Goal: Check status: Check status

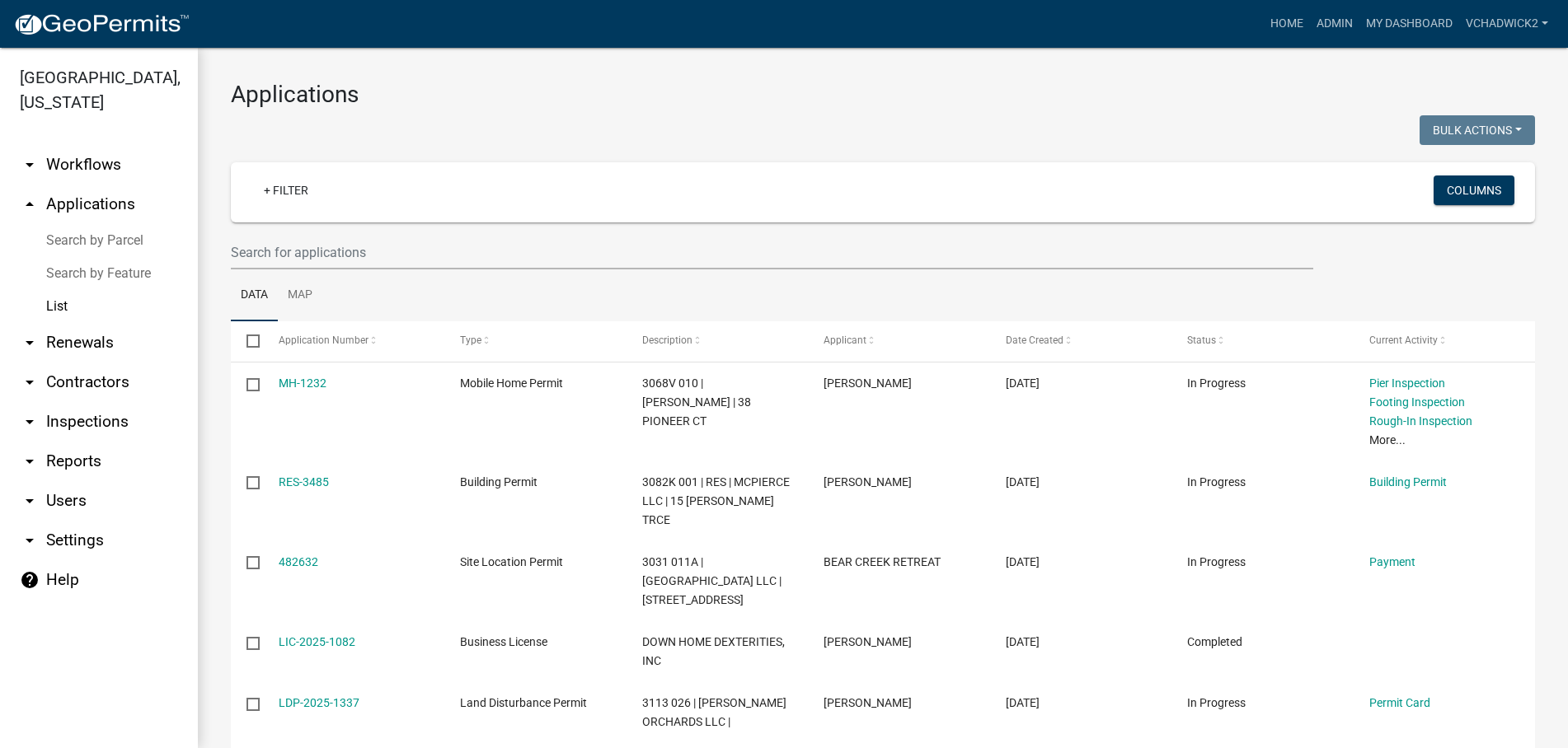
click at [620, 115] on div at bounding box center [551, 132] width 664 height 33
click at [347, 248] on input "text" at bounding box center [772, 252] width 1083 height 33
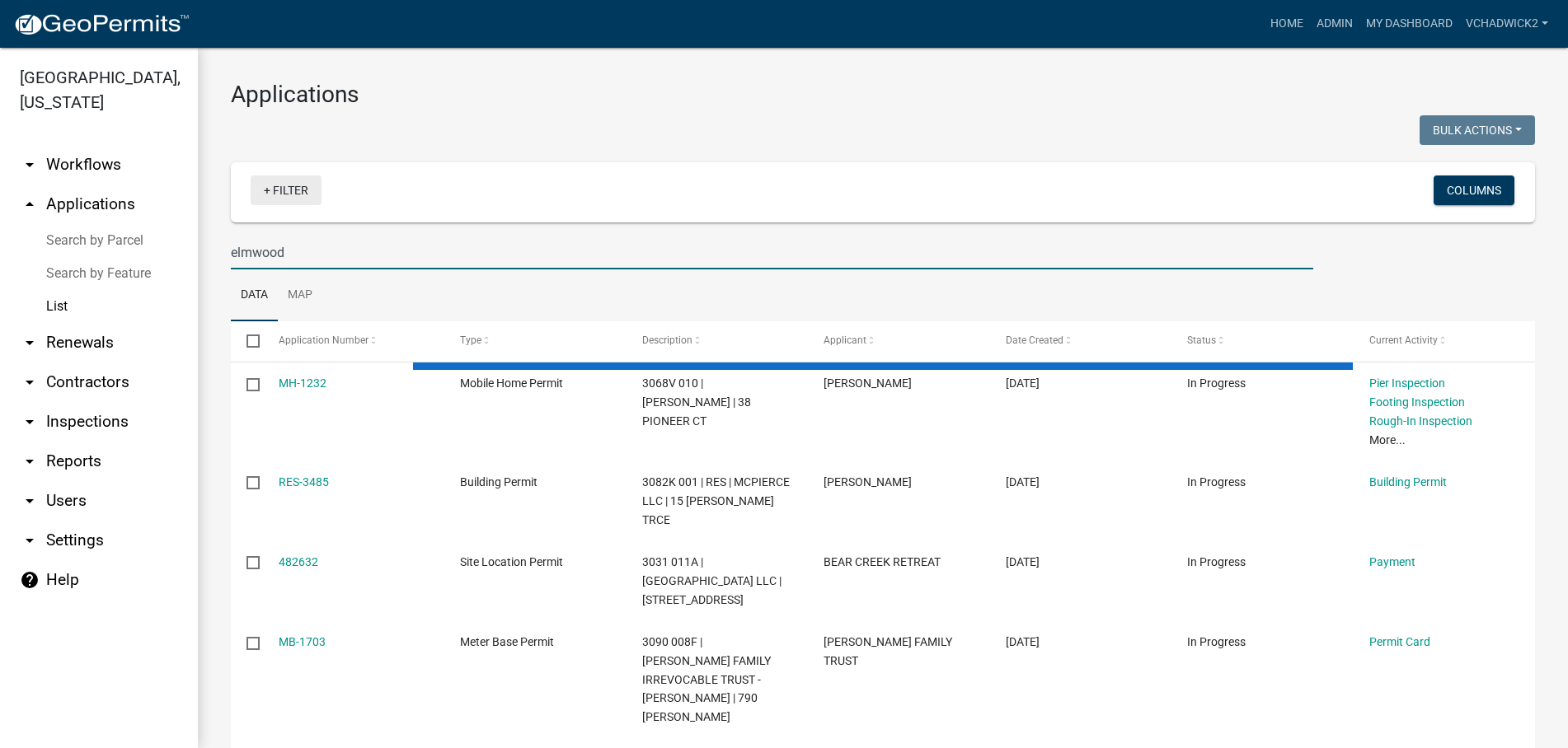
type input "elmwood"
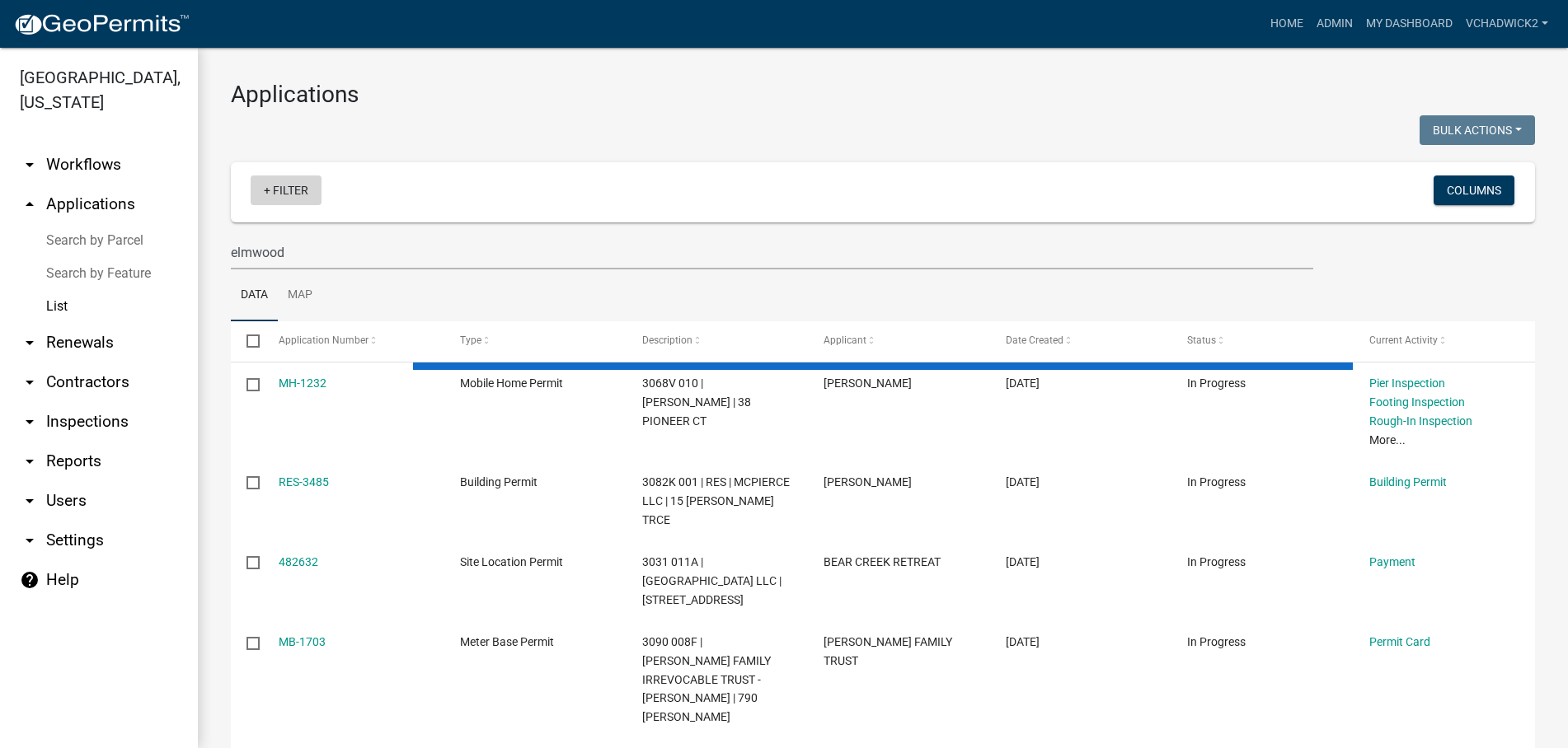
click at [285, 192] on link "+ Filter" at bounding box center [286, 190] width 71 height 30
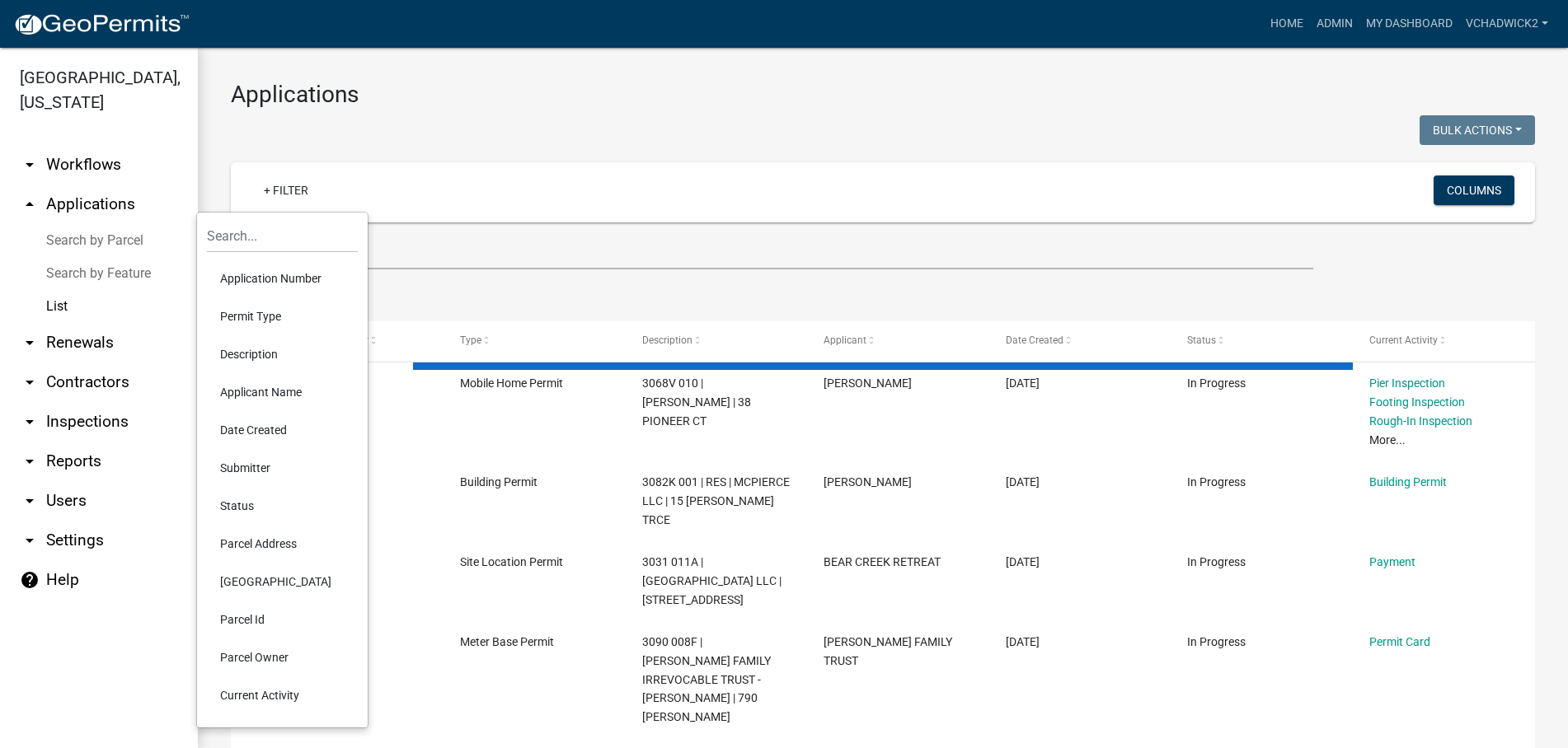
click at [252, 319] on li "Permit Type" at bounding box center [282, 316] width 151 height 38
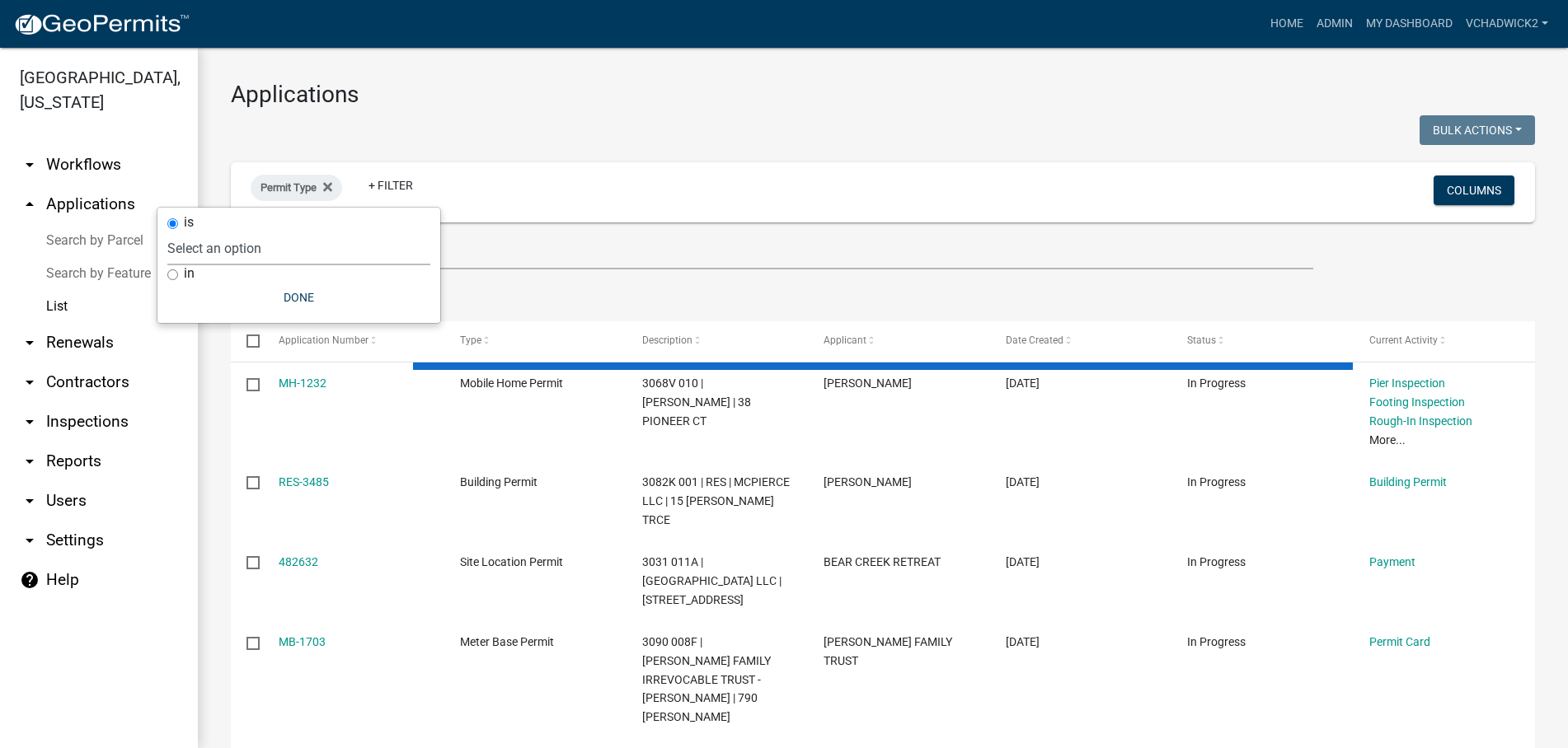
click at [167, 231] on select "Select an option 911 Address Inquiry & Resolution Work Order Building Contracto…" at bounding box center [298, 248] width 263 height 33
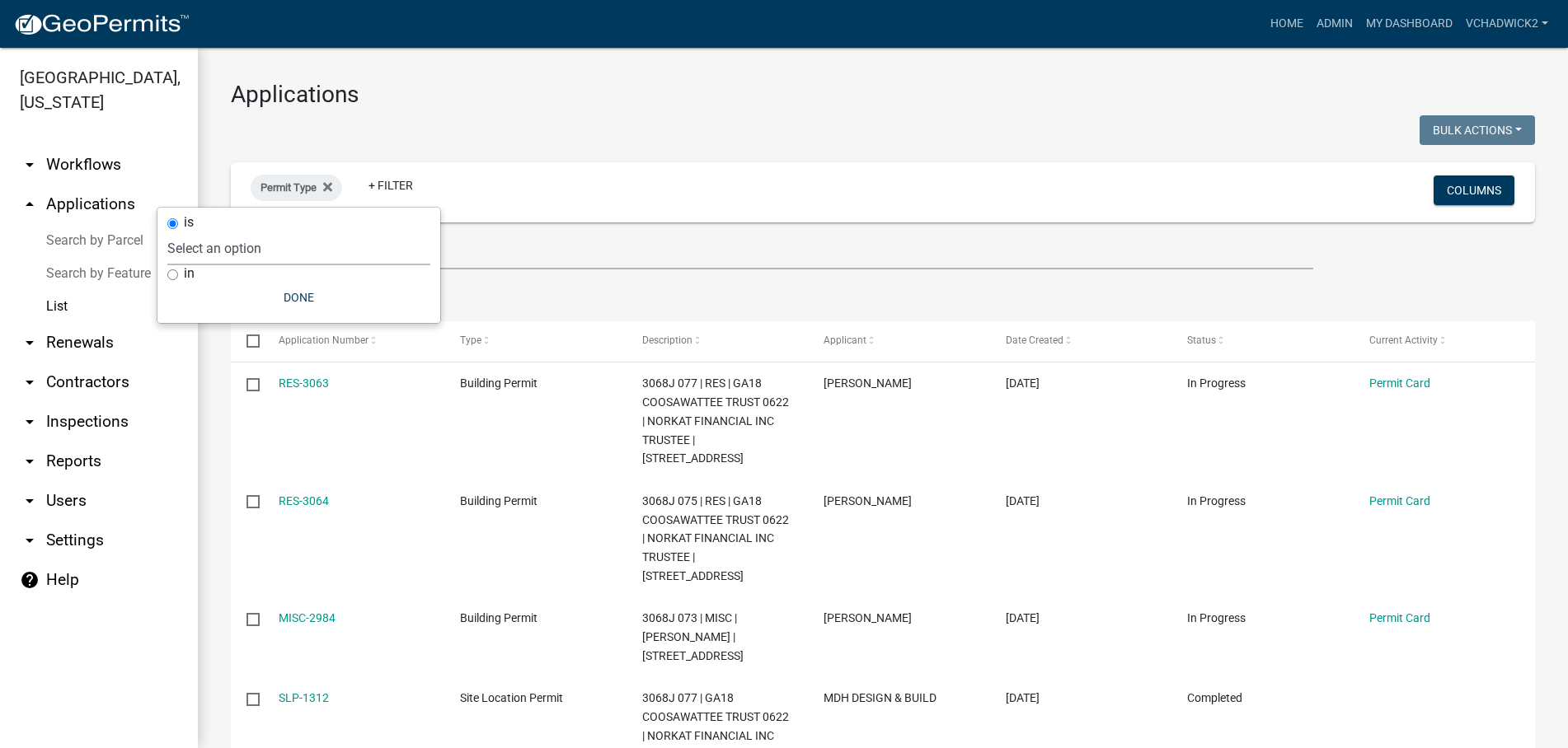
select select "2694be26-0647-4797-9afe-69f94d54878a"
click option "Site Location Permit" at bounding box center [0, 0] width 0 height 0
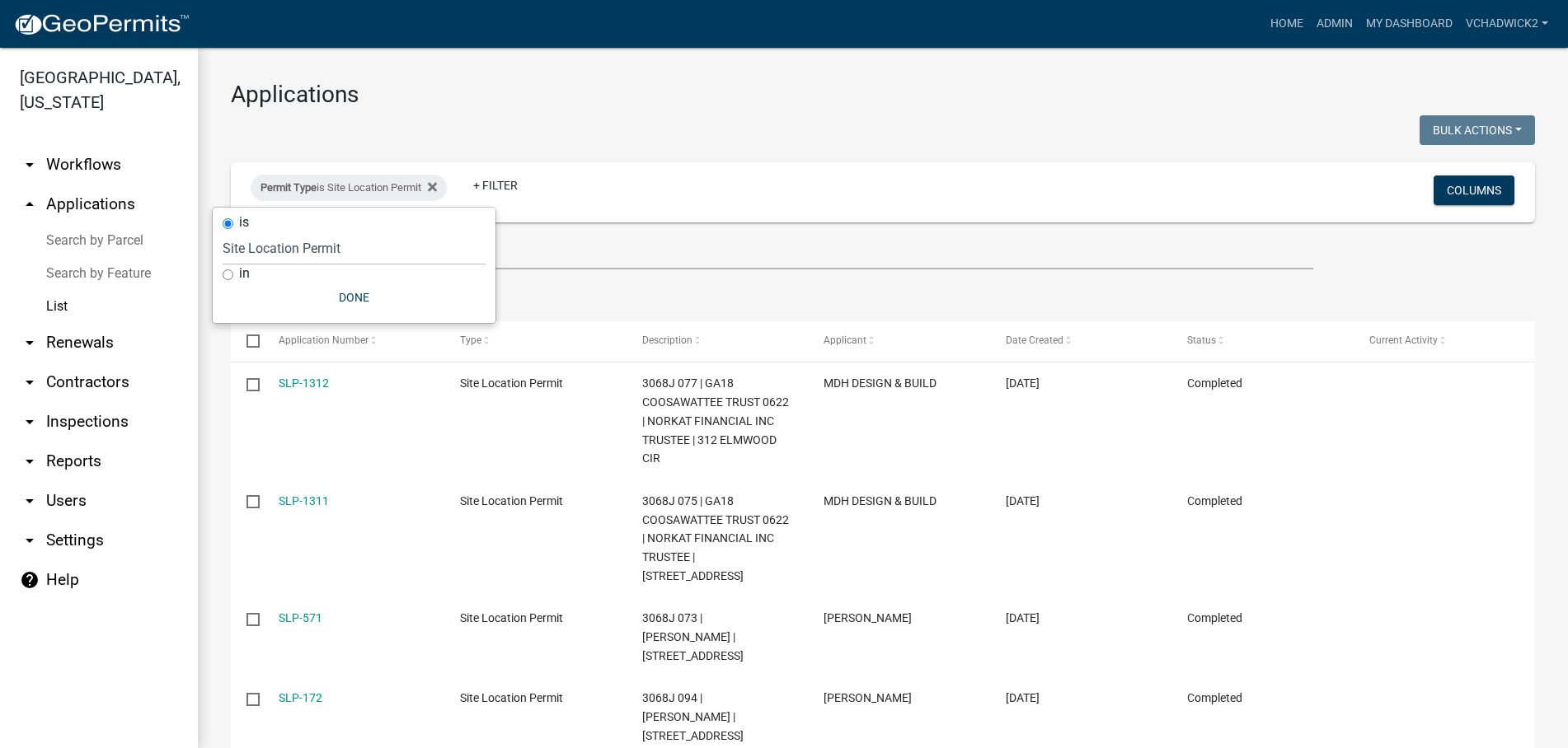
click at [631, 104] on h3 "Applications" at bounding box center [882, 95] width 1304 height 28
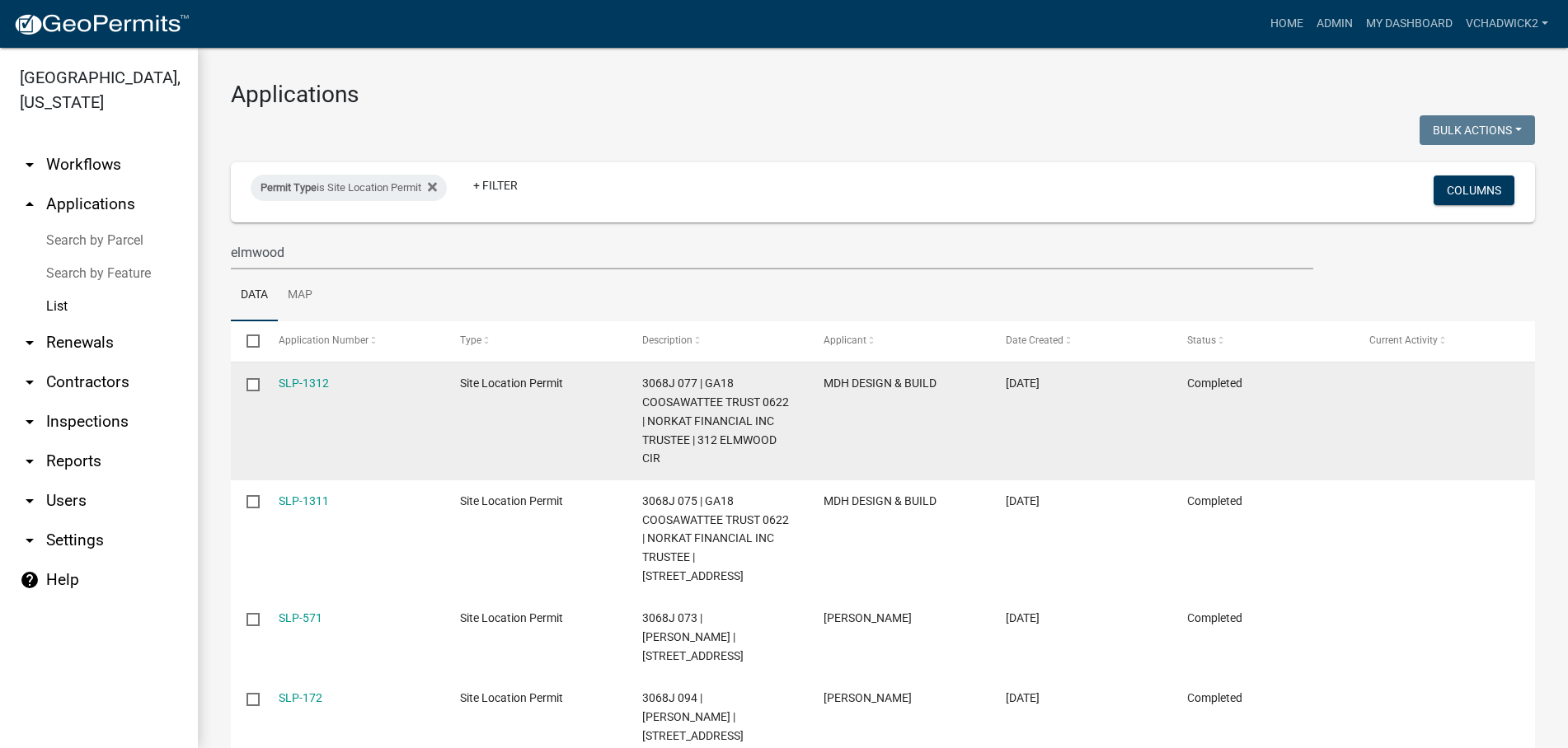
scroll to position [52, 0]
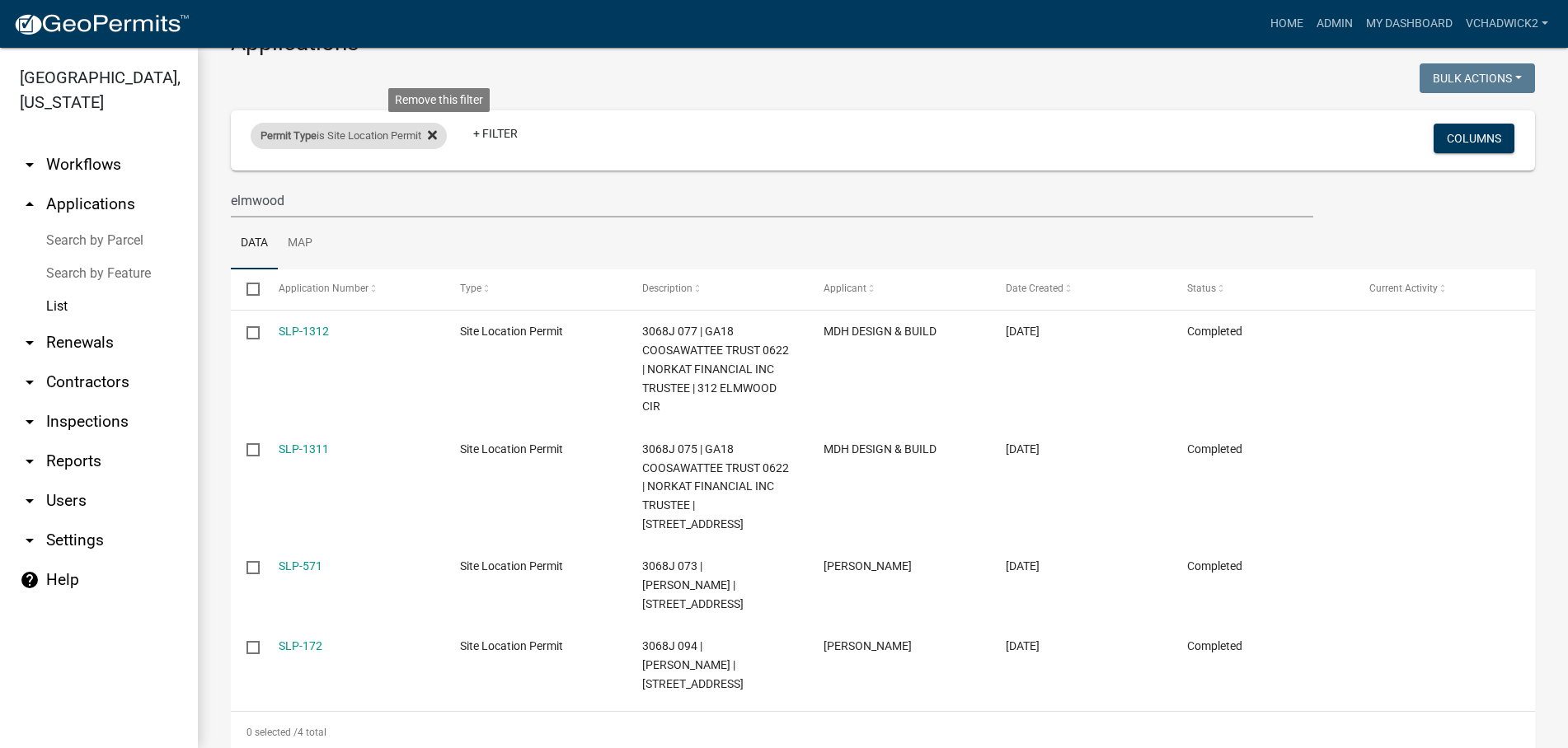
click at [437, 134] on icon at bounding box center [432, 135] width 9 height 13
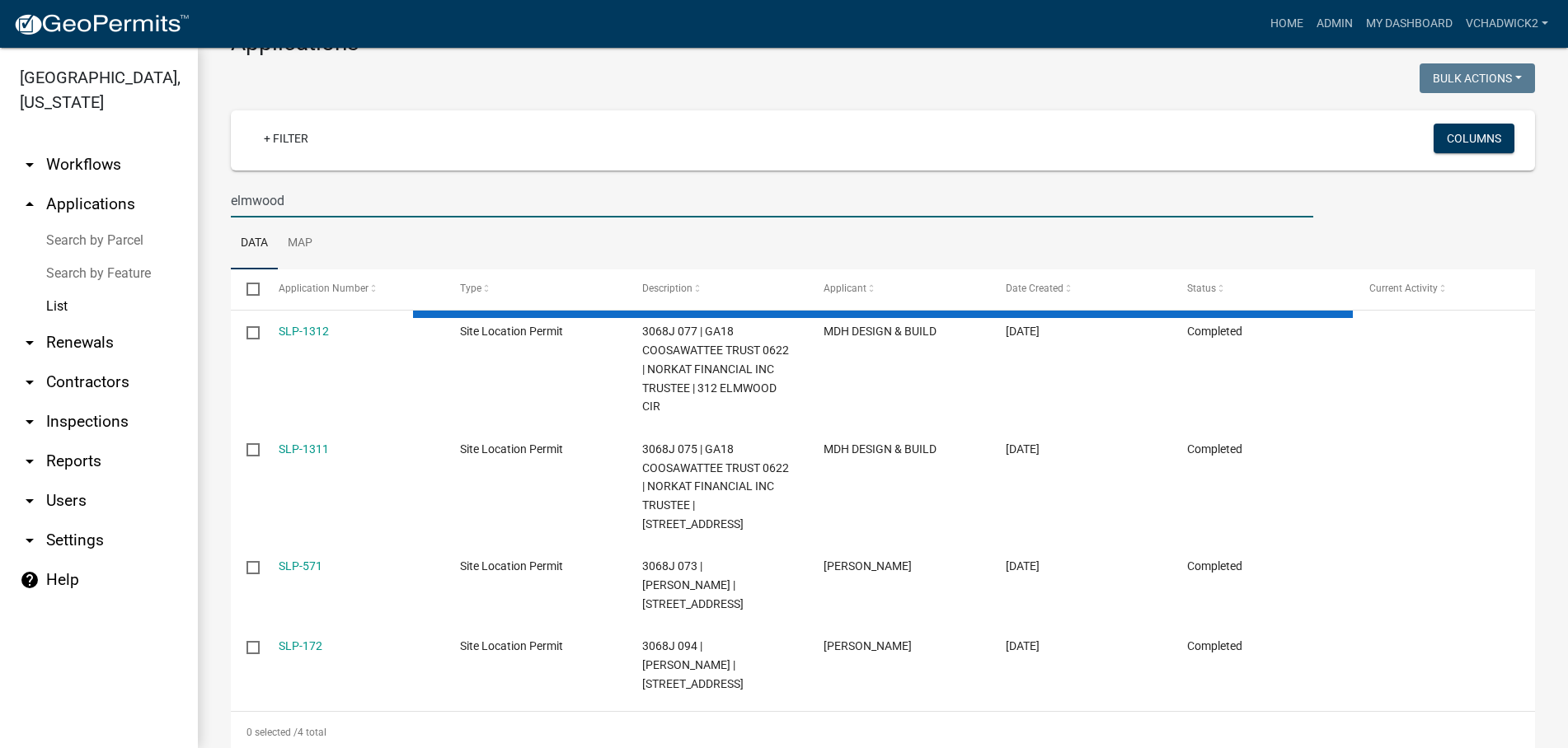
drag, startPoint x: 301, startPoint y: 192, endPoint x: 114, endPoint y: 206, distance: 187.5
click at [231, 206] on input "elmwood" at bounding box center [772, 200] width 1083 height 33
type input "s"
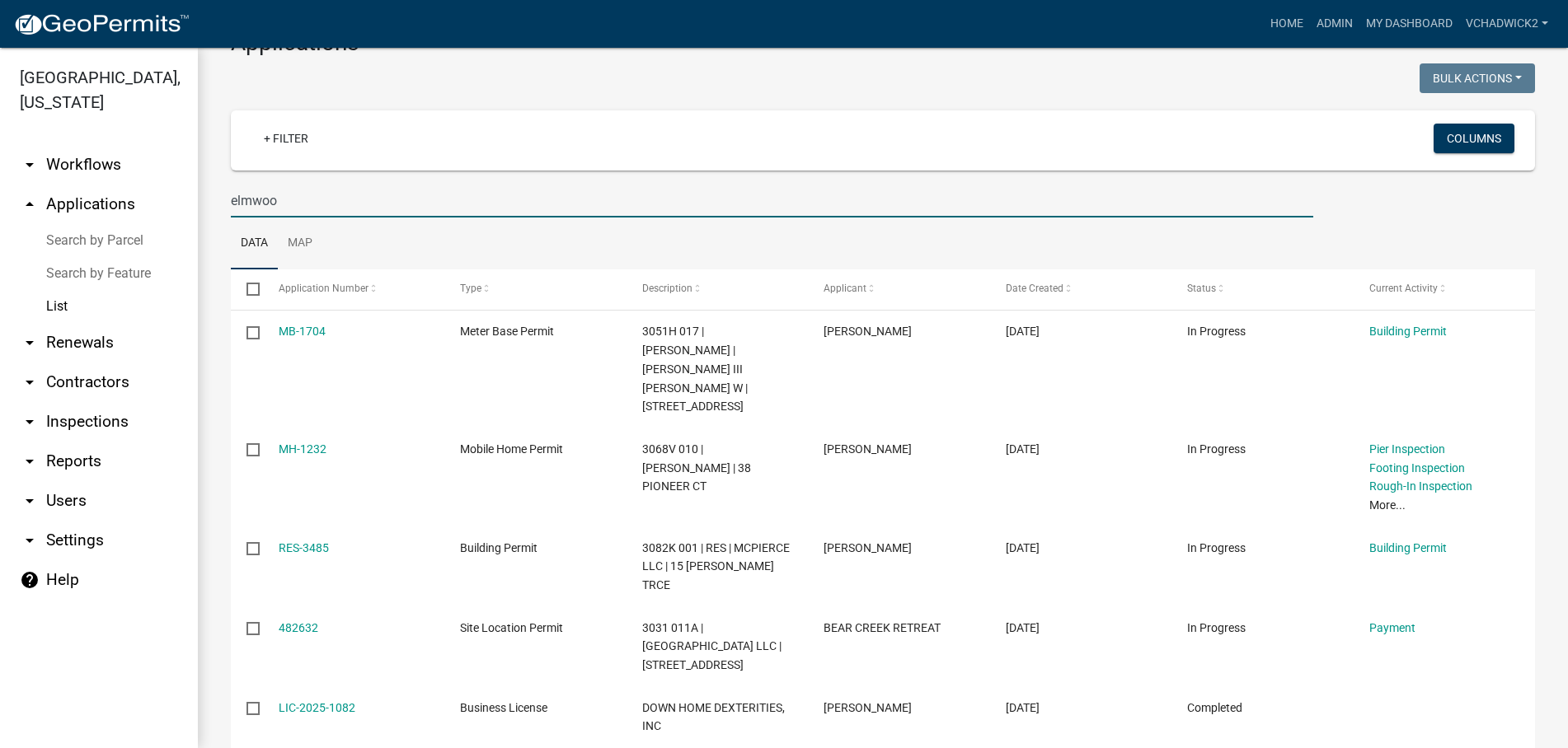
type input "elmwood"
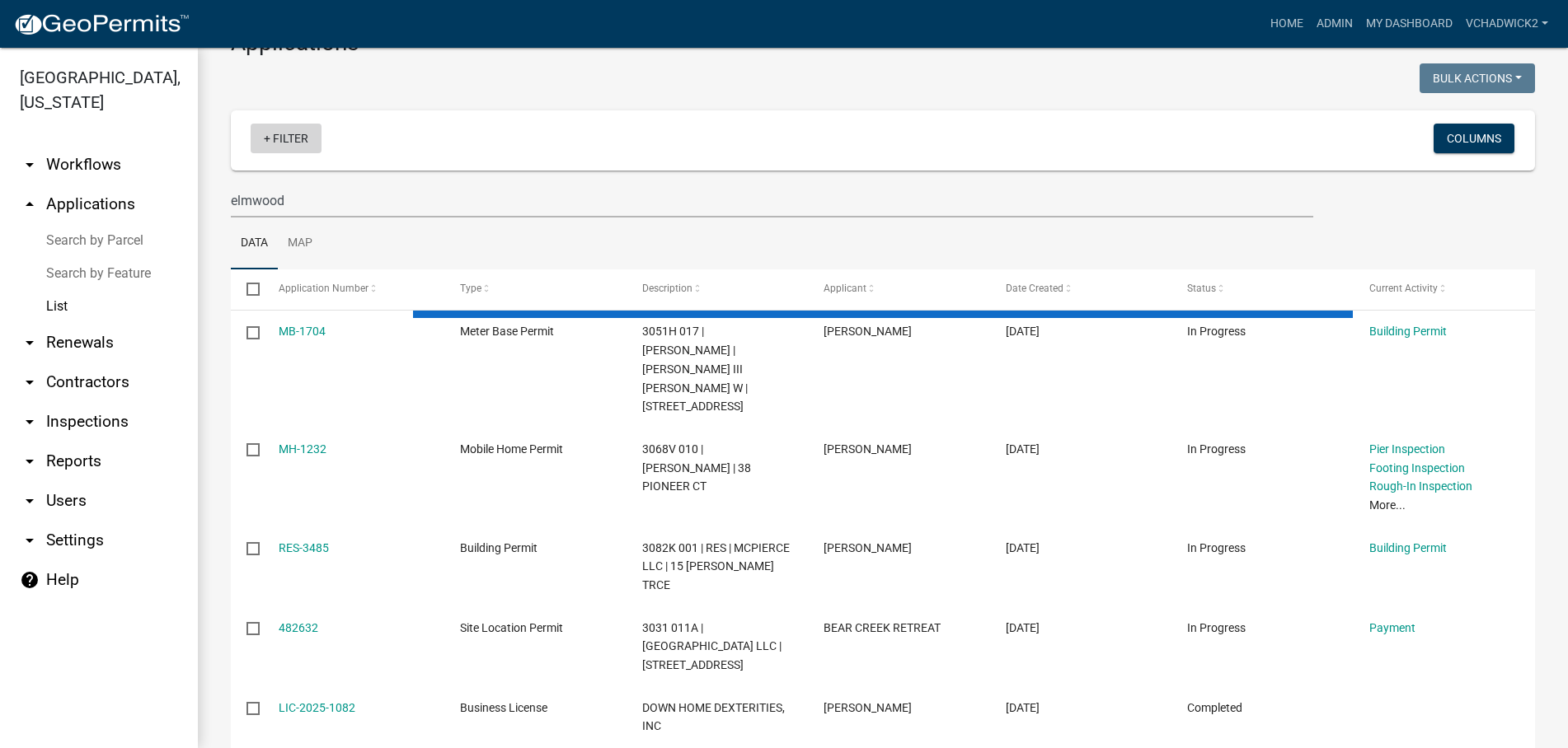
click at [299, 135] on link "+ Filter" at bounding box center [286, 139] width 71 height 30
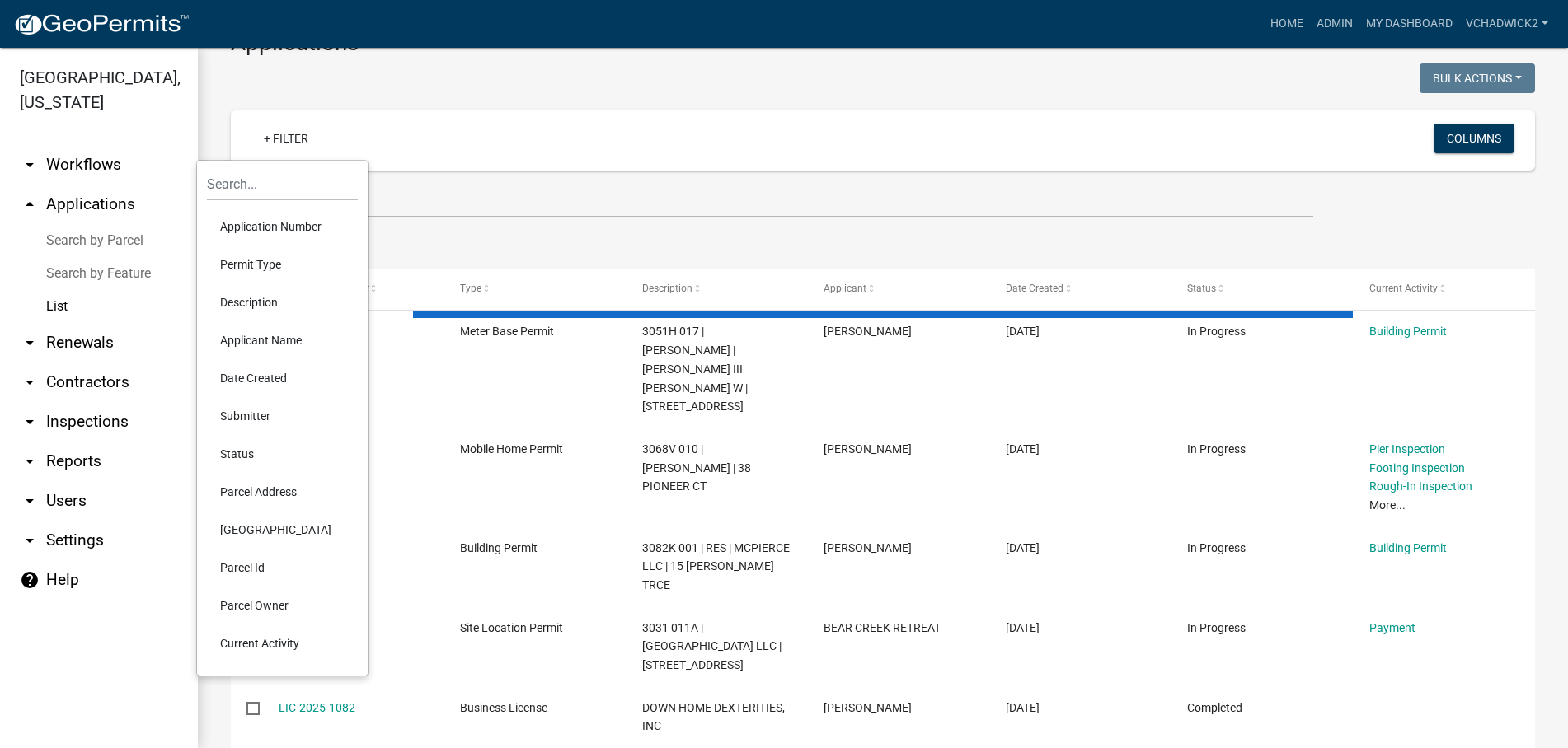
click at [261, 374] on li "Date Created" at bounding box center [282, 377] width 151 height 38
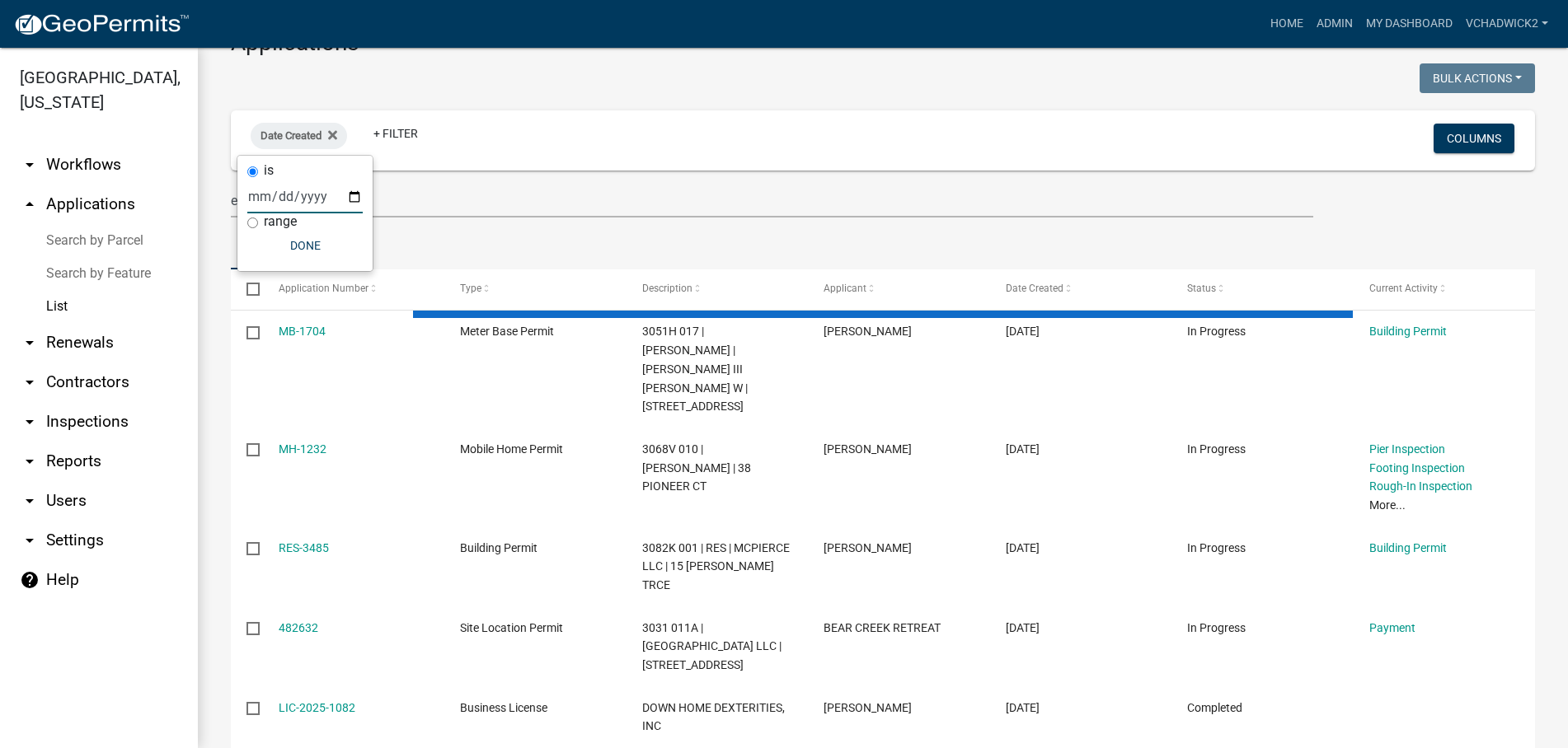
click at [260, 190] on input "date" at bounding box center [305, 196] width 115 height 33
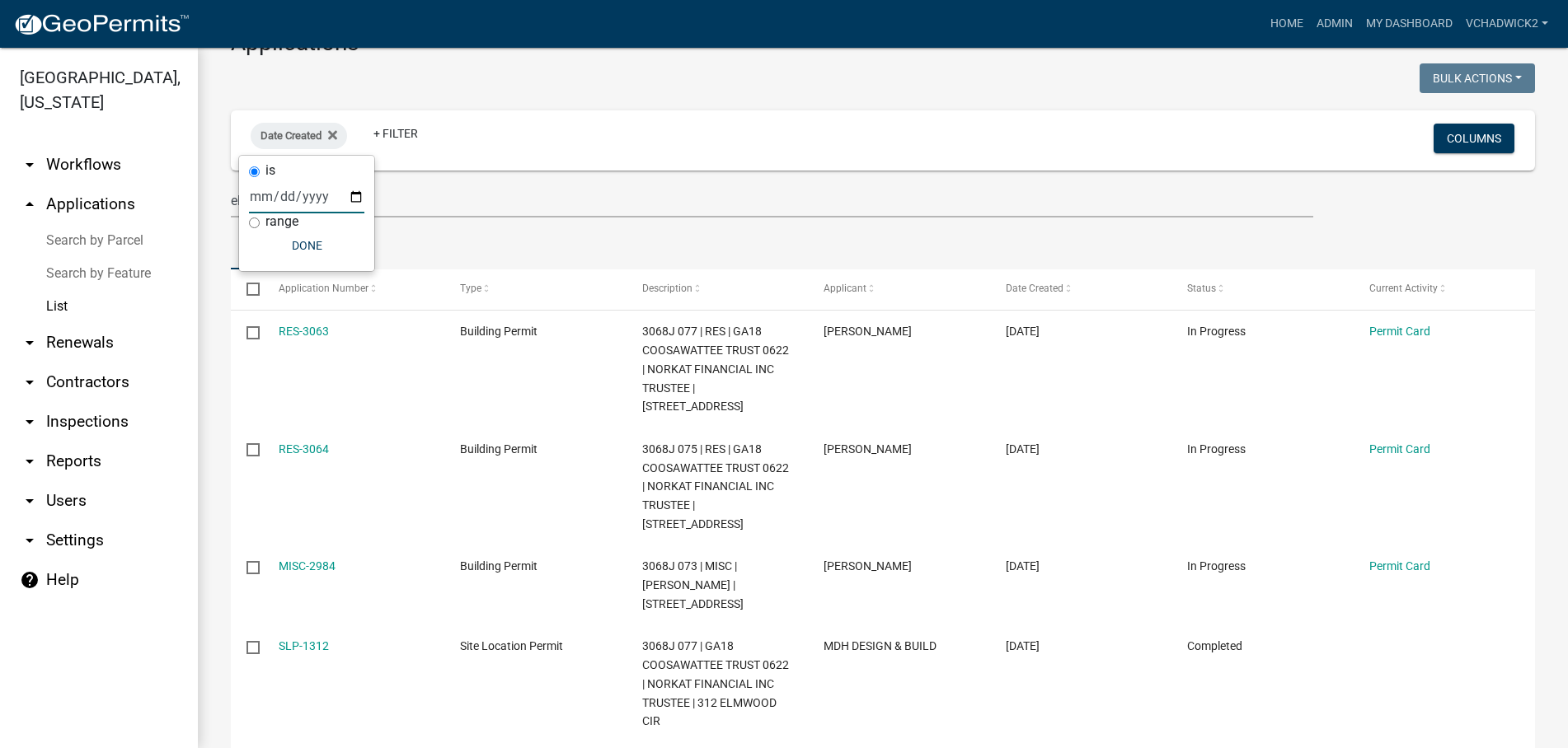
type input "2025-09-05"
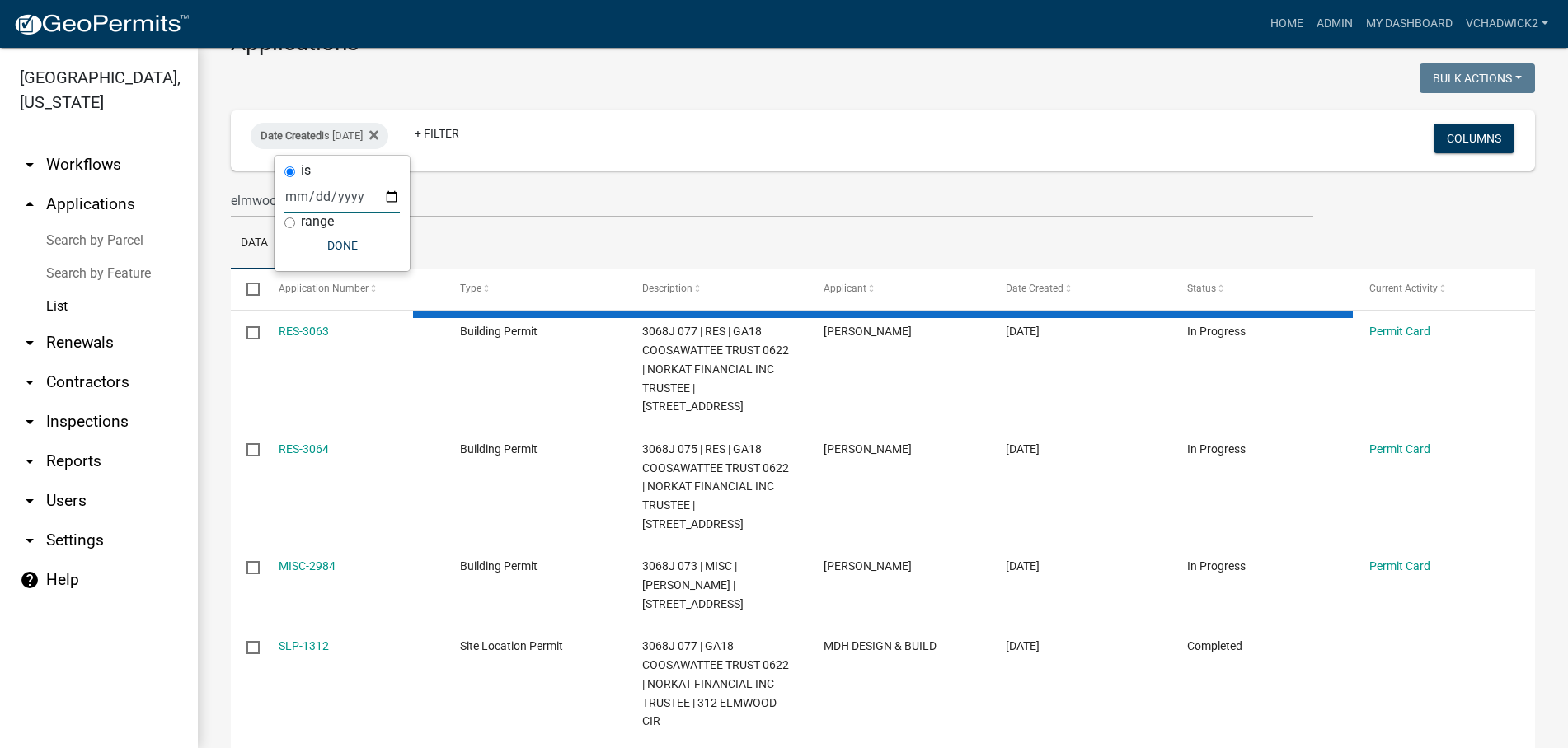
scroll to position [0, 0]
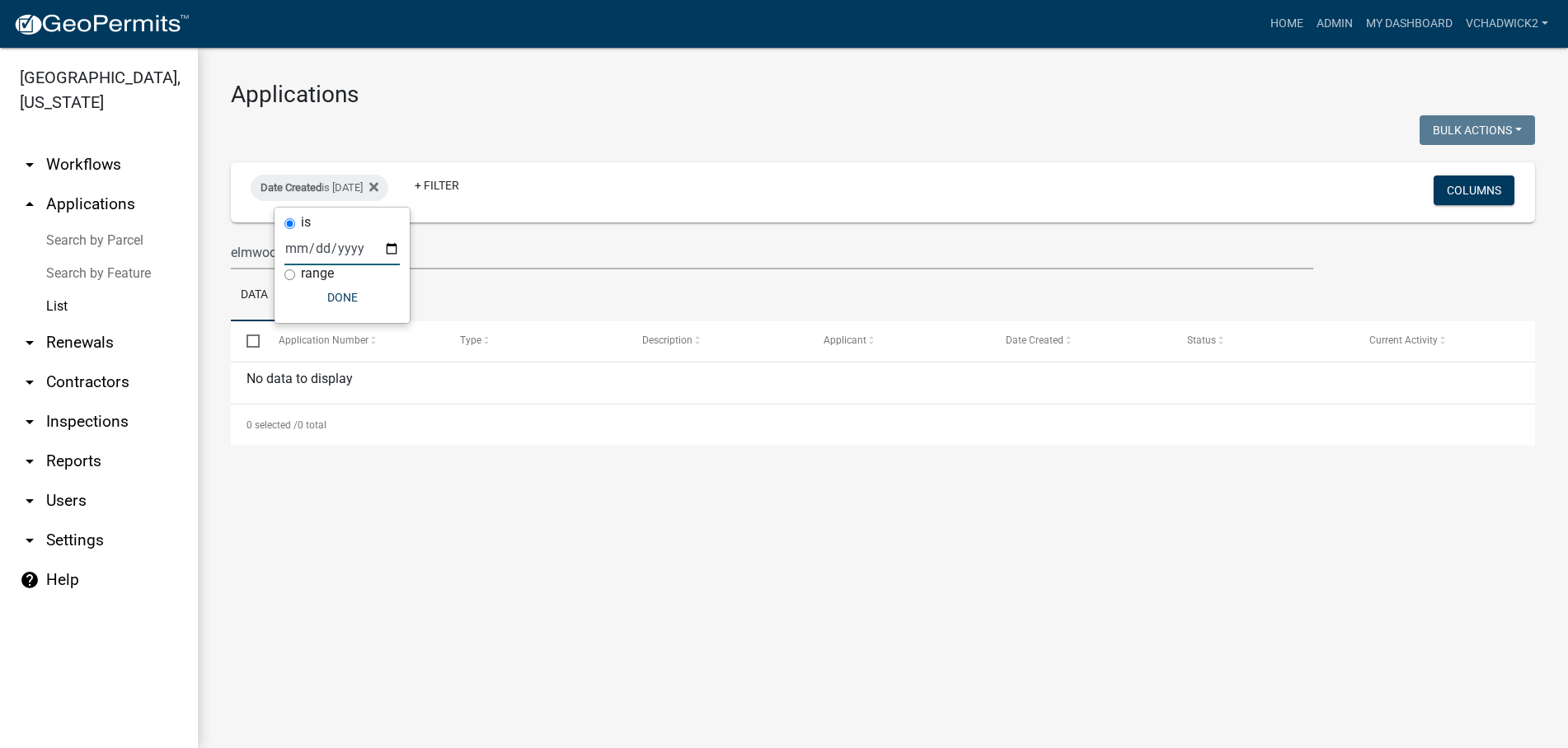
click at [564, 94] on h3 "Applications" at bounding box center [882, 95] width 1304 height 28
click at [377, 189] on div "Date Created is 09/05/2025" at bounding box center [319, 188] width 138 height 27
click at [327, 250] on input "2025-09-05" at bounding box center [342, 248] width 115 height 33
type input "2025-09-06"
click at [406, 566] on main "Applications Bulk Actions Void Expire Lock Withdraw Date Created is 09/06/2025 …" at bounding box center [883, 397] width 1370 height 700
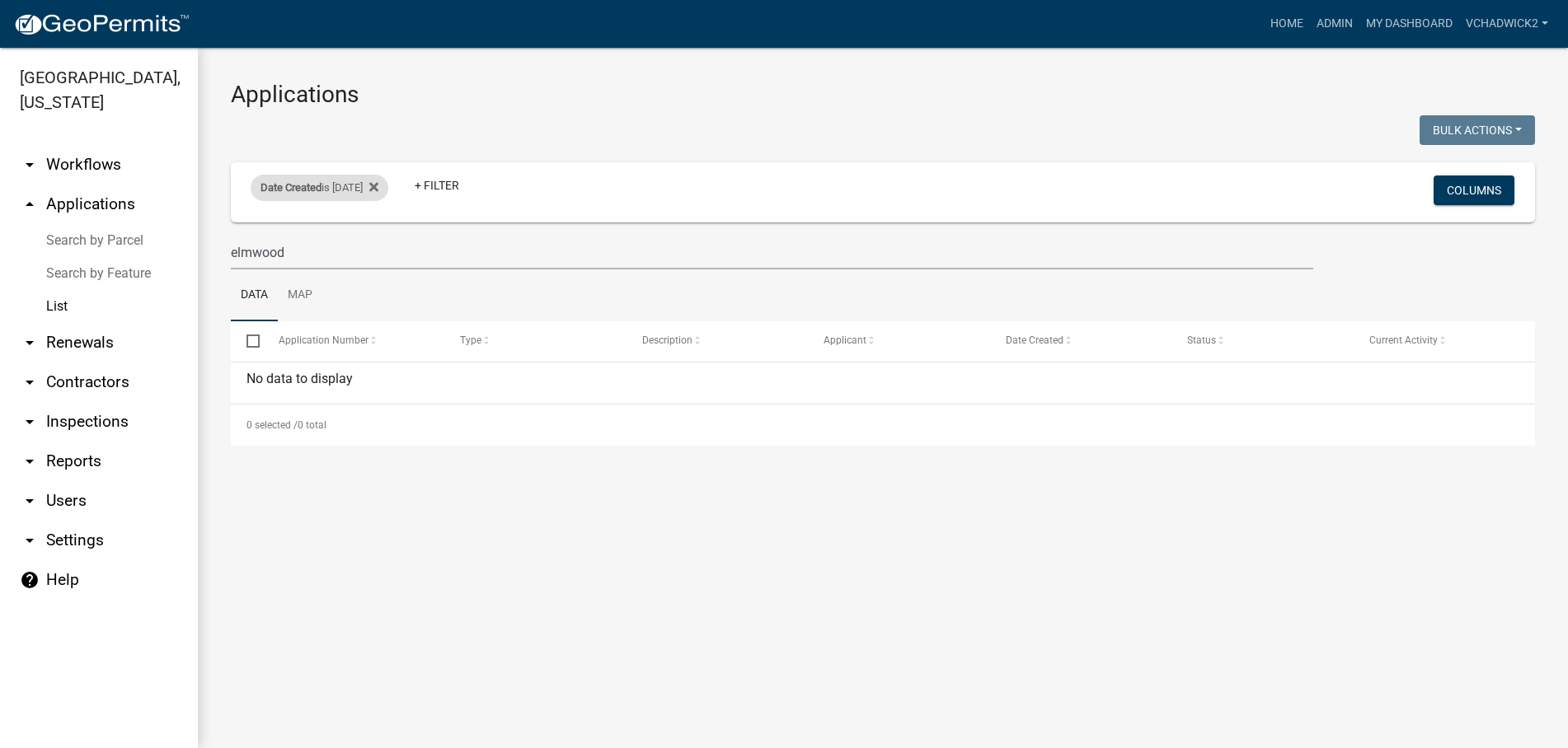
click at [376, 186] on div "Date Created is 09/06/2025" at bounding box center [319, 188] width 138 height 27
click at [378, 190] on icon at bounding box center [373, 187] width 9 height 13
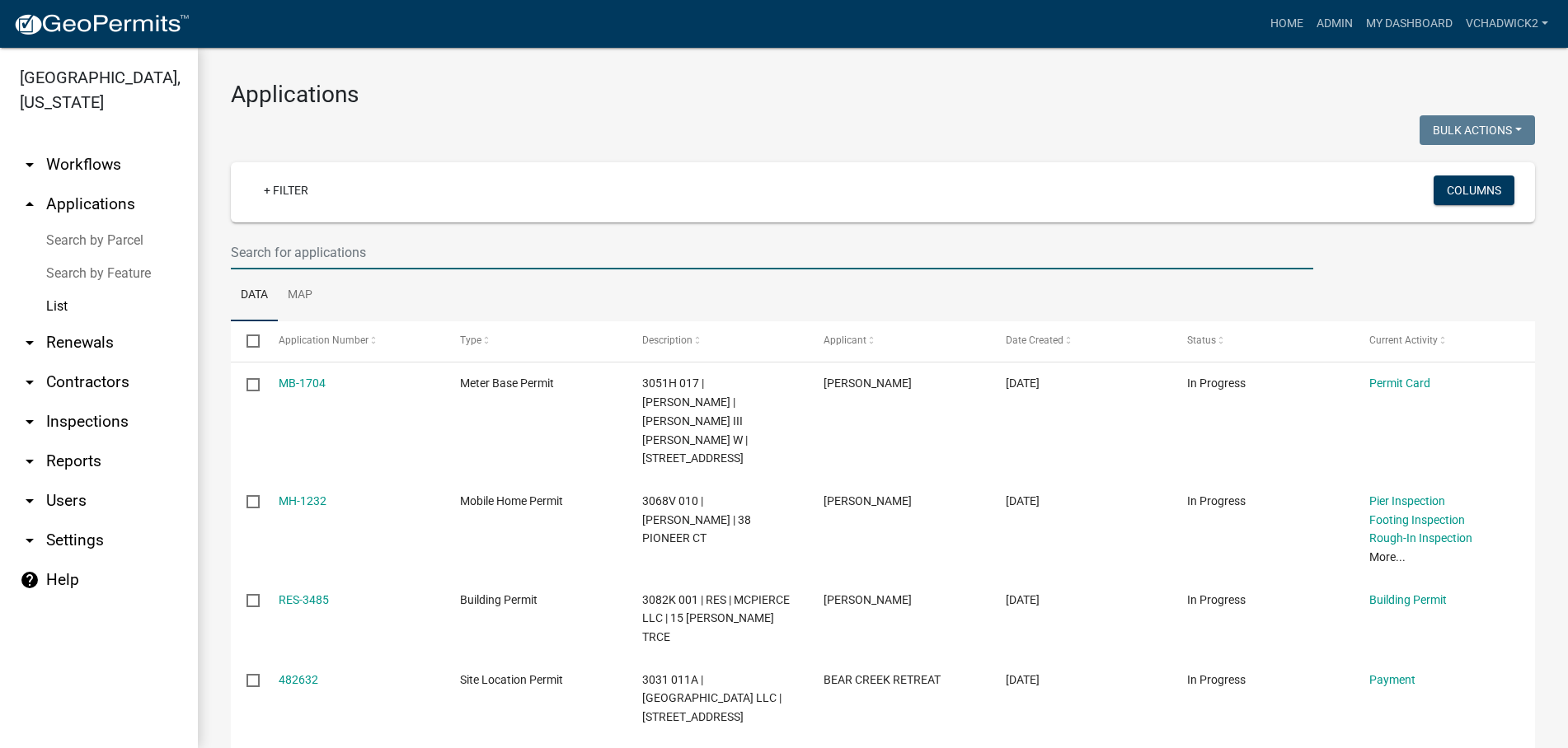
click at [305, 255] on input "text" at bounding box center [772, 252] width 1083 height 33
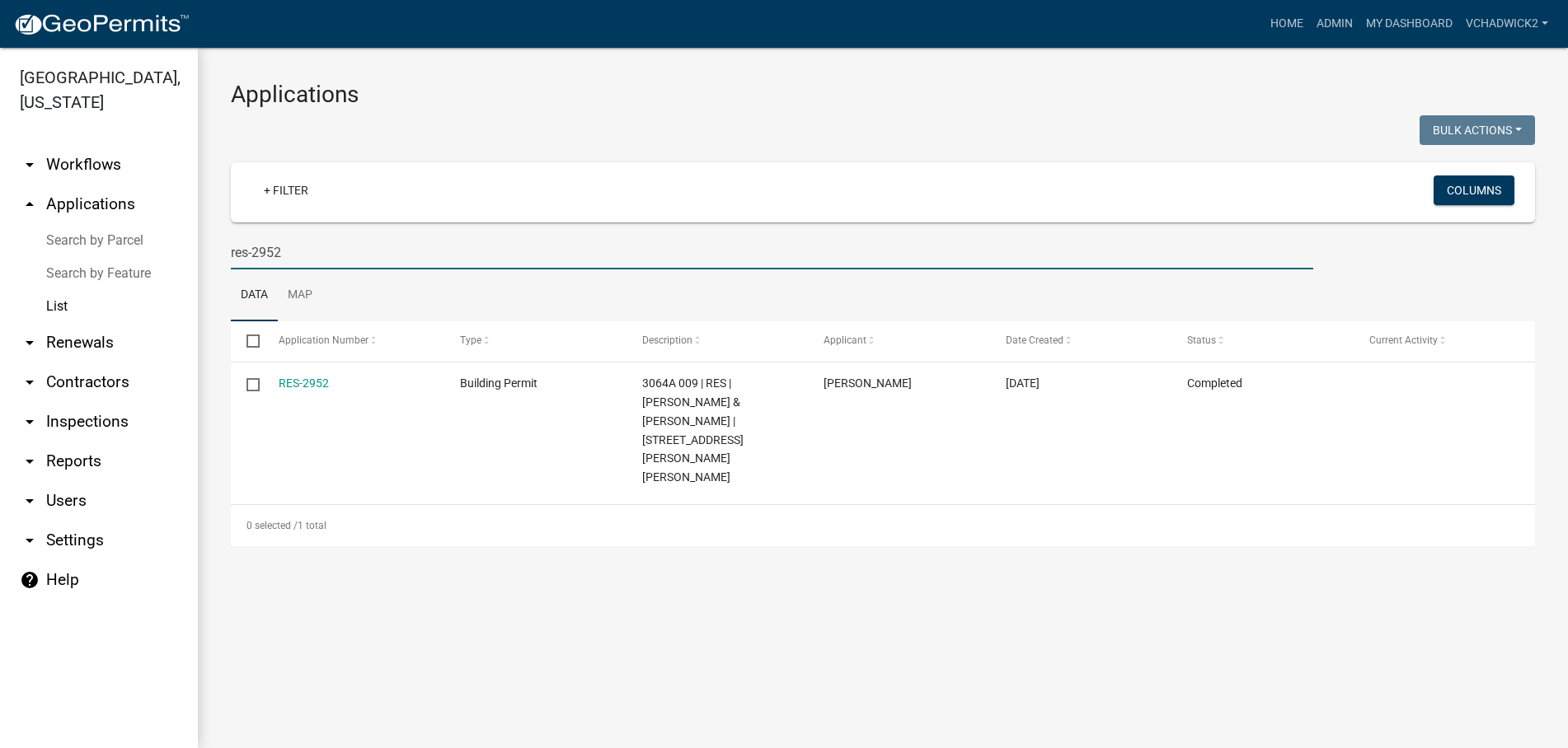
type input "res-2952"
click at [308, 380] on link "RES-2952" at bounding box center [304, 383] width 50 height 13
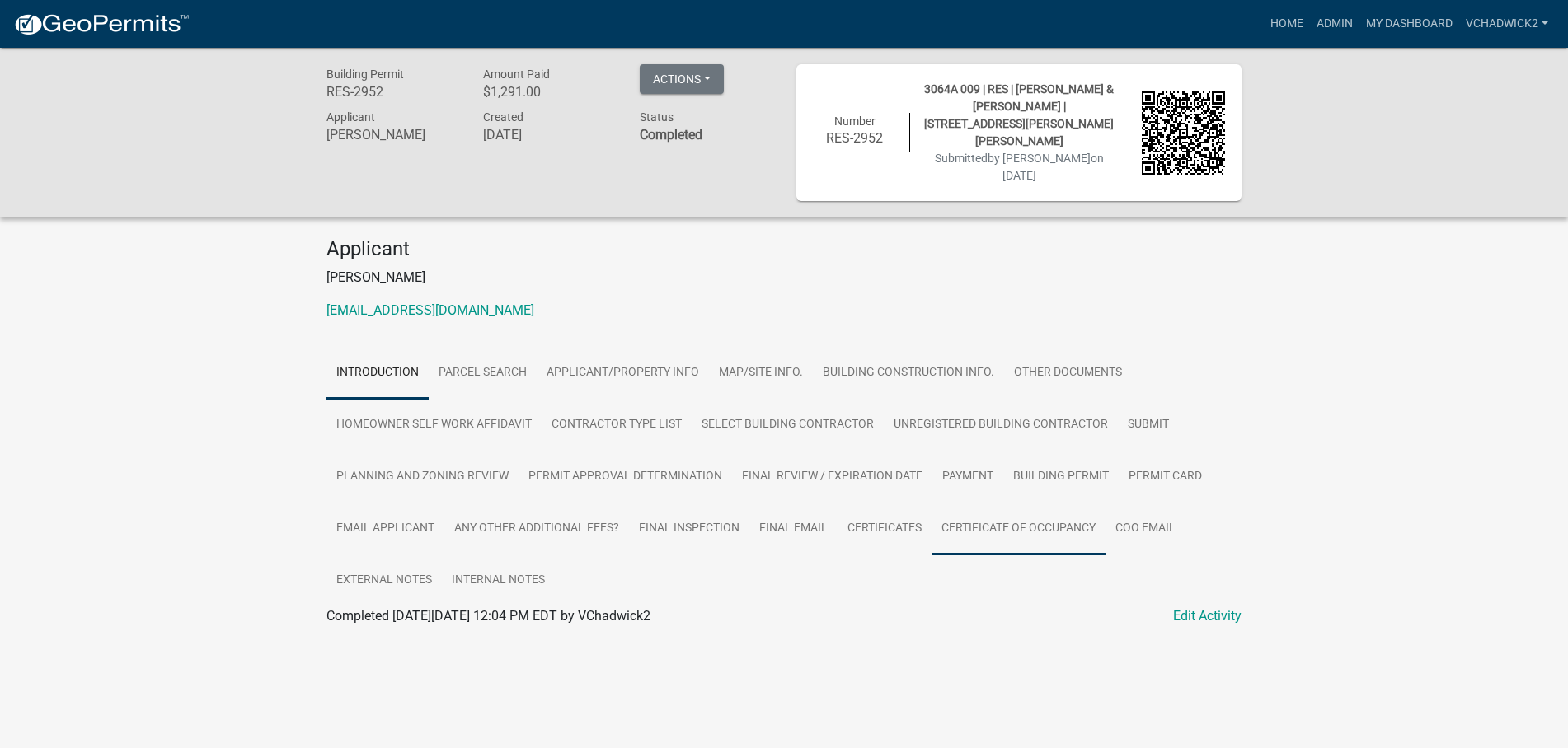
click at [999, 508] on link "Certificate of Occupancy" at bounding box center [1018, 528] width 174 height 53
click at [339, 628] on link "Certificate of Occupancy" at bounding box center [398, 635] width 143 height 16
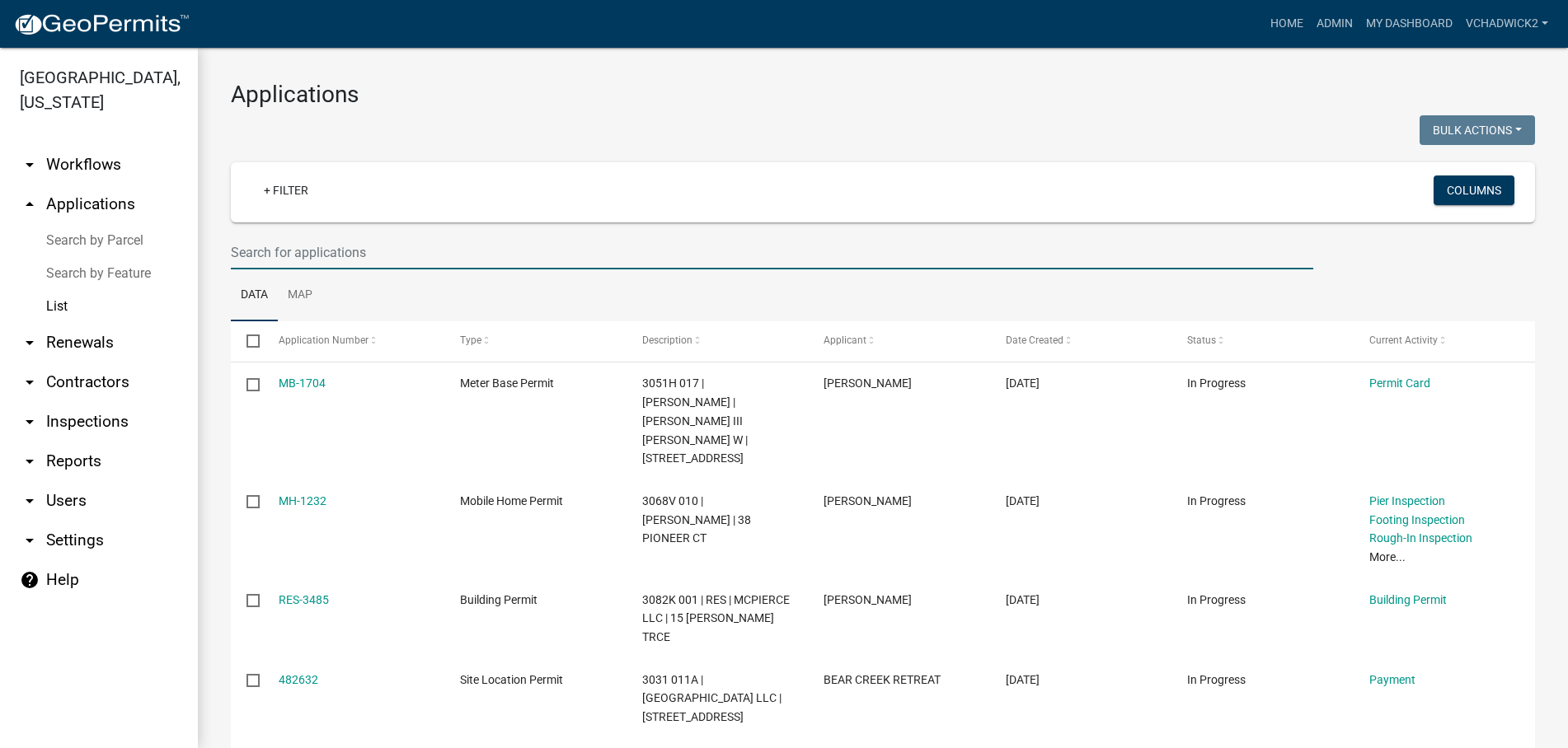
click at [286, 248] on input "text" at bounding box center [772, 252] width 1083 height 33
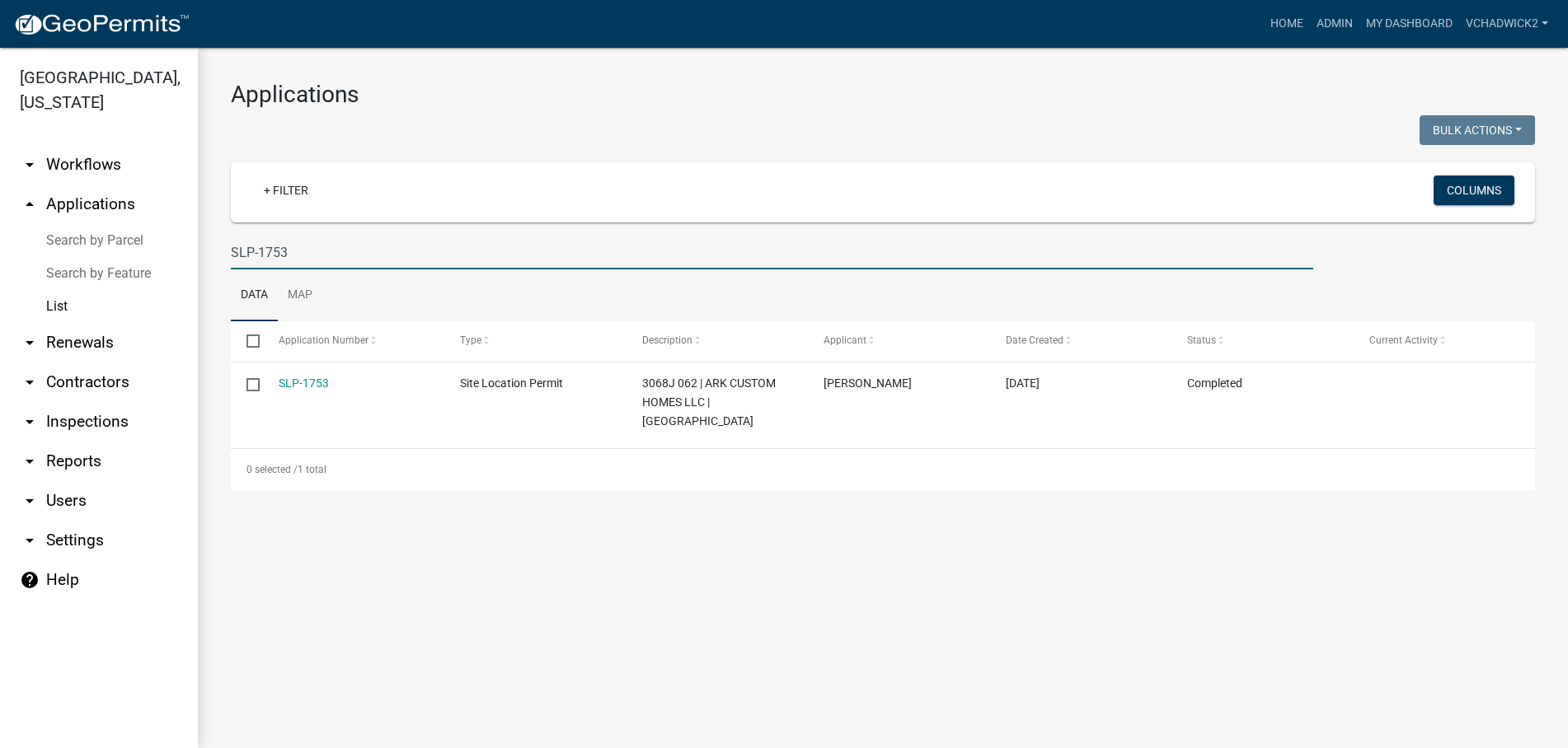
type input "SLP-1753"
click at [305, 385] on link "SLP-1753" at bounding box center [304, 383] width 50 height 13
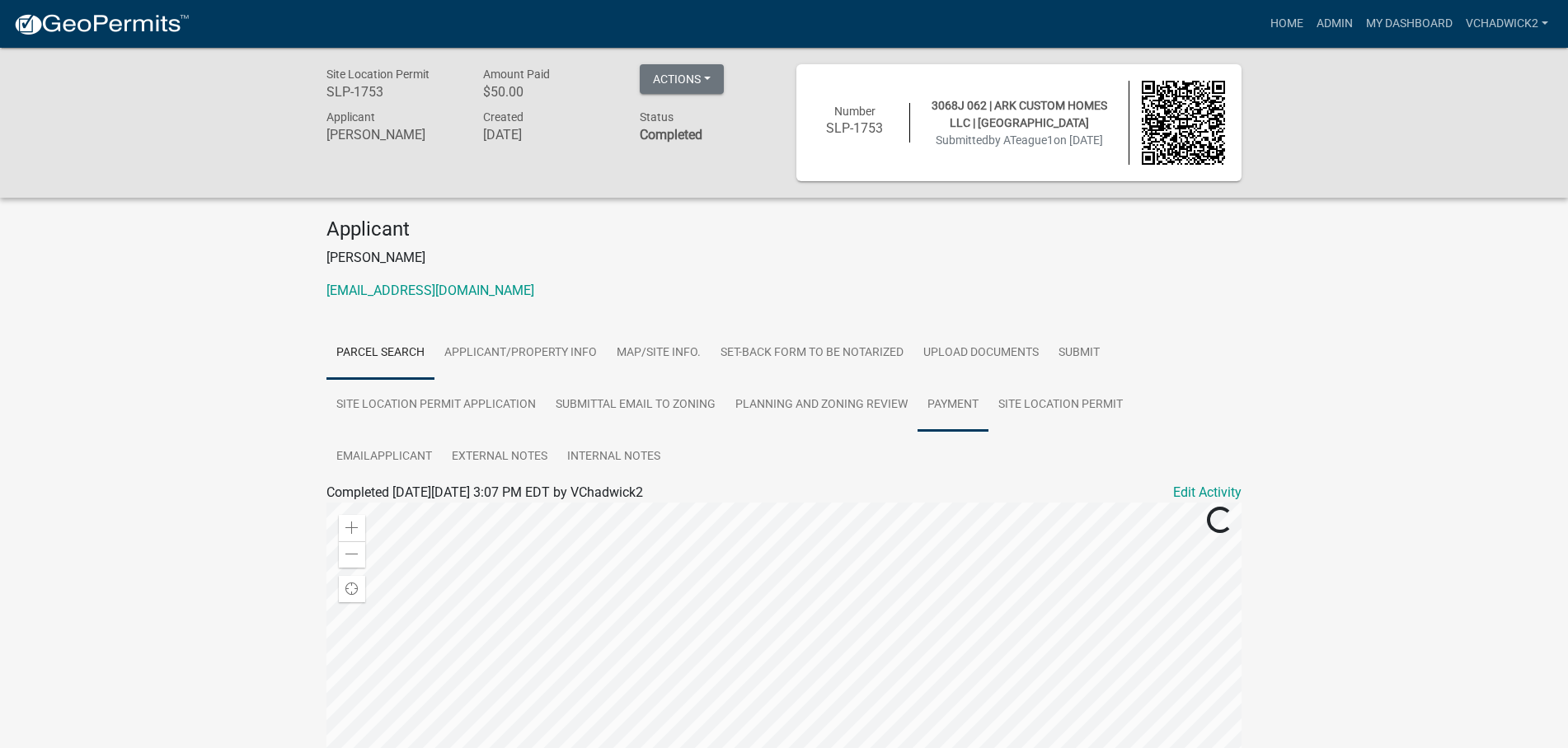
click at [942, 397] on link "Payment" at bounding box center [952, 405] width 71 height 53
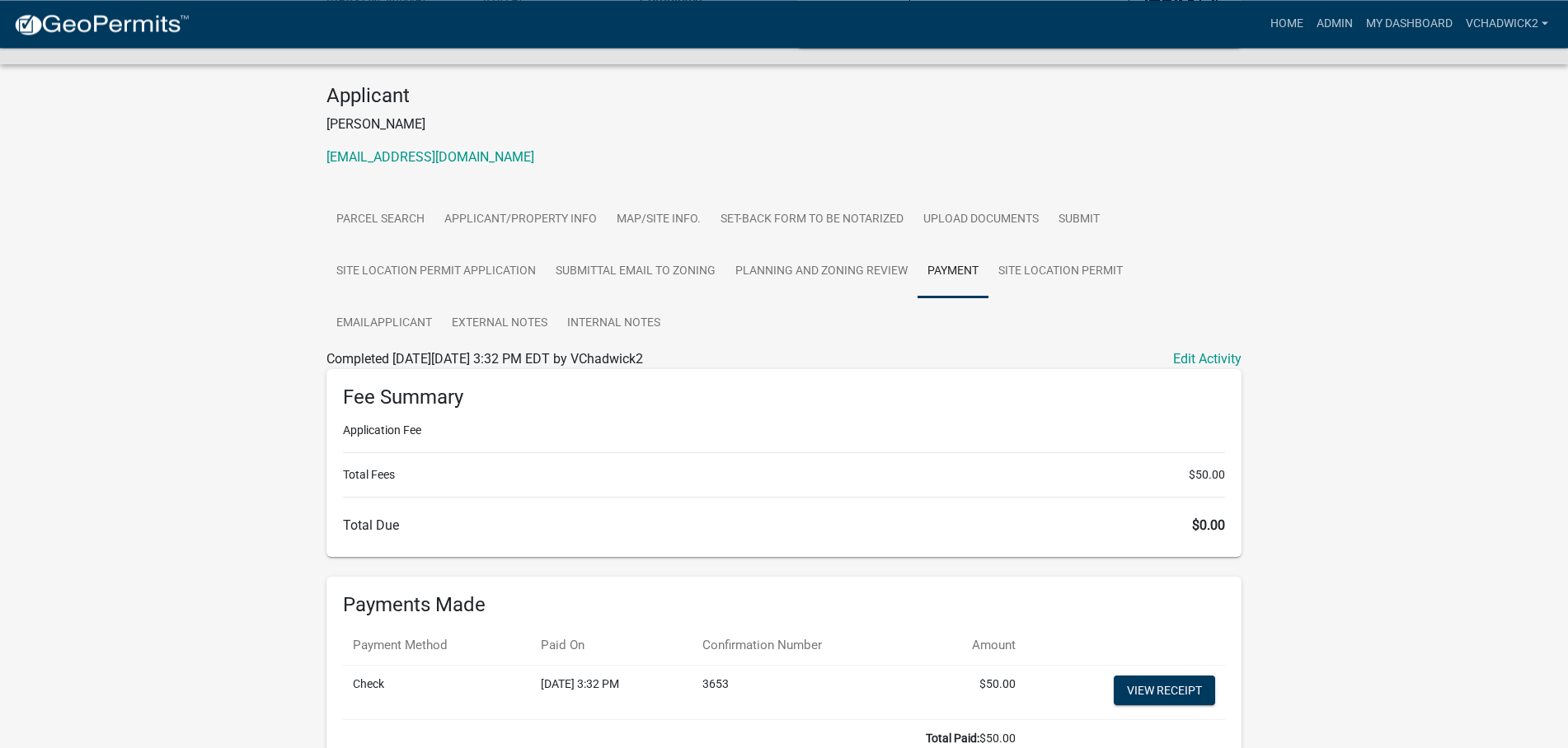
scroll to position [241, 0]
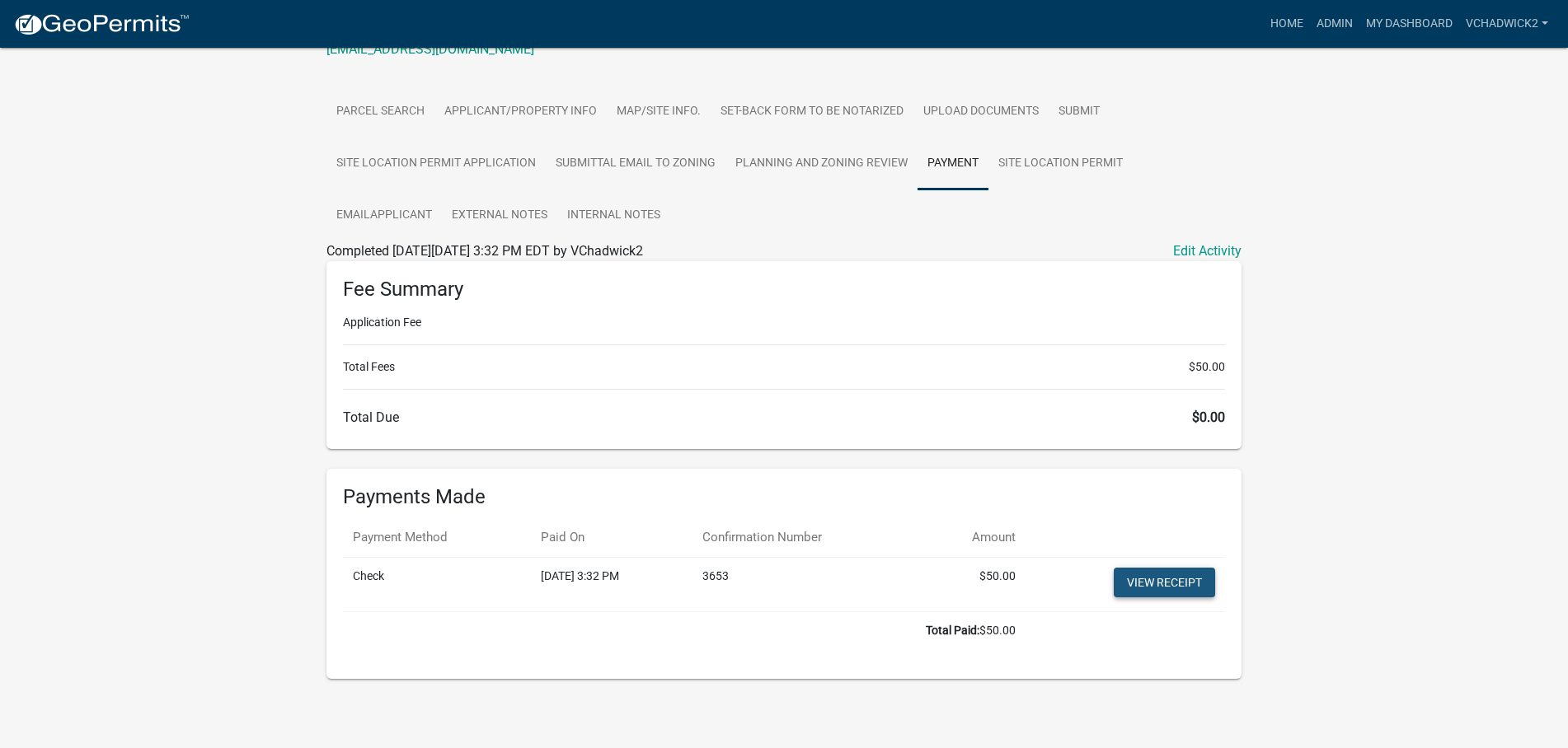
click at [1170, 581] on link "View receipt" at bounding box center [1164, 583] width 101 height 30
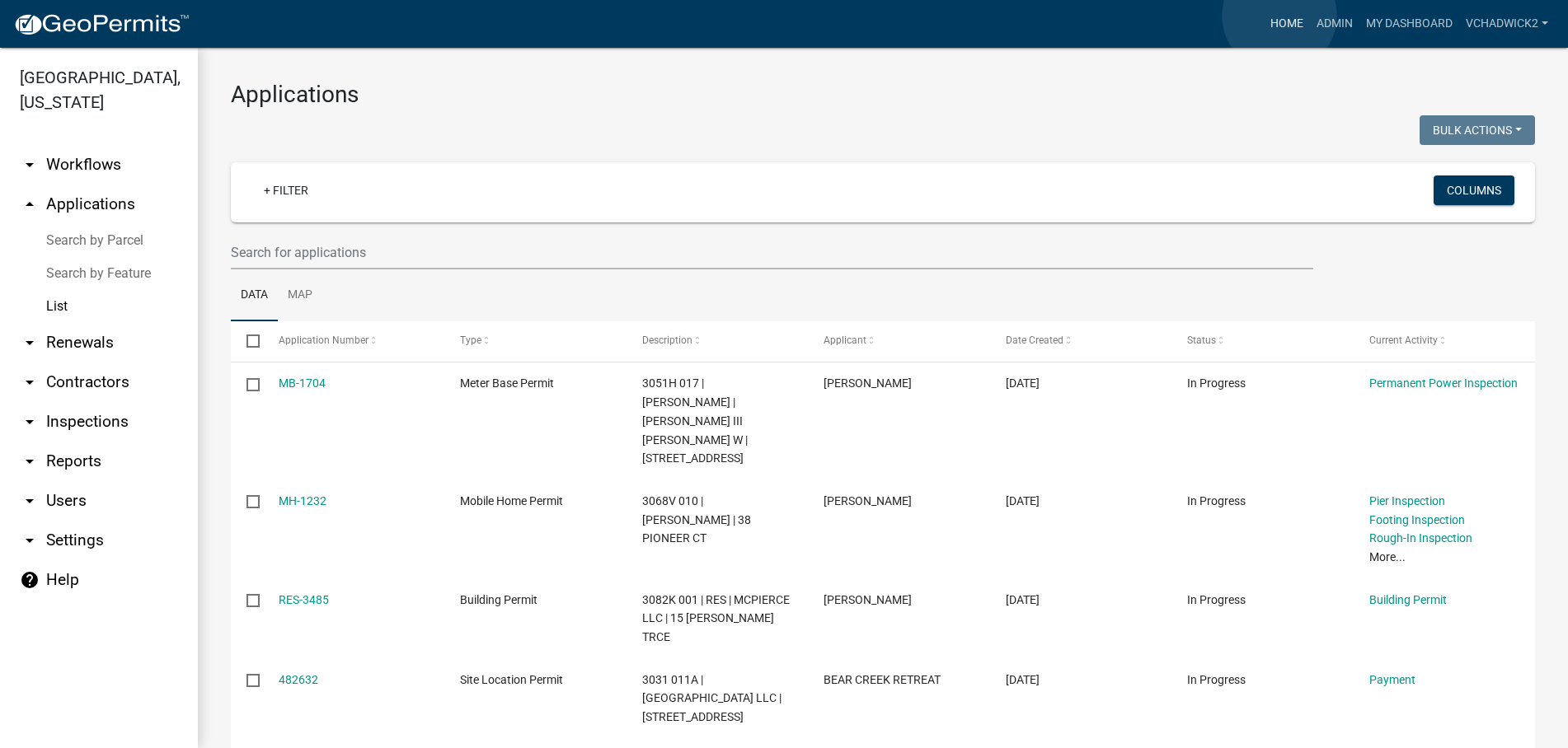
click at [1280, 16] on link "Home" at bounding box center [1286, 24] width 46 height 32
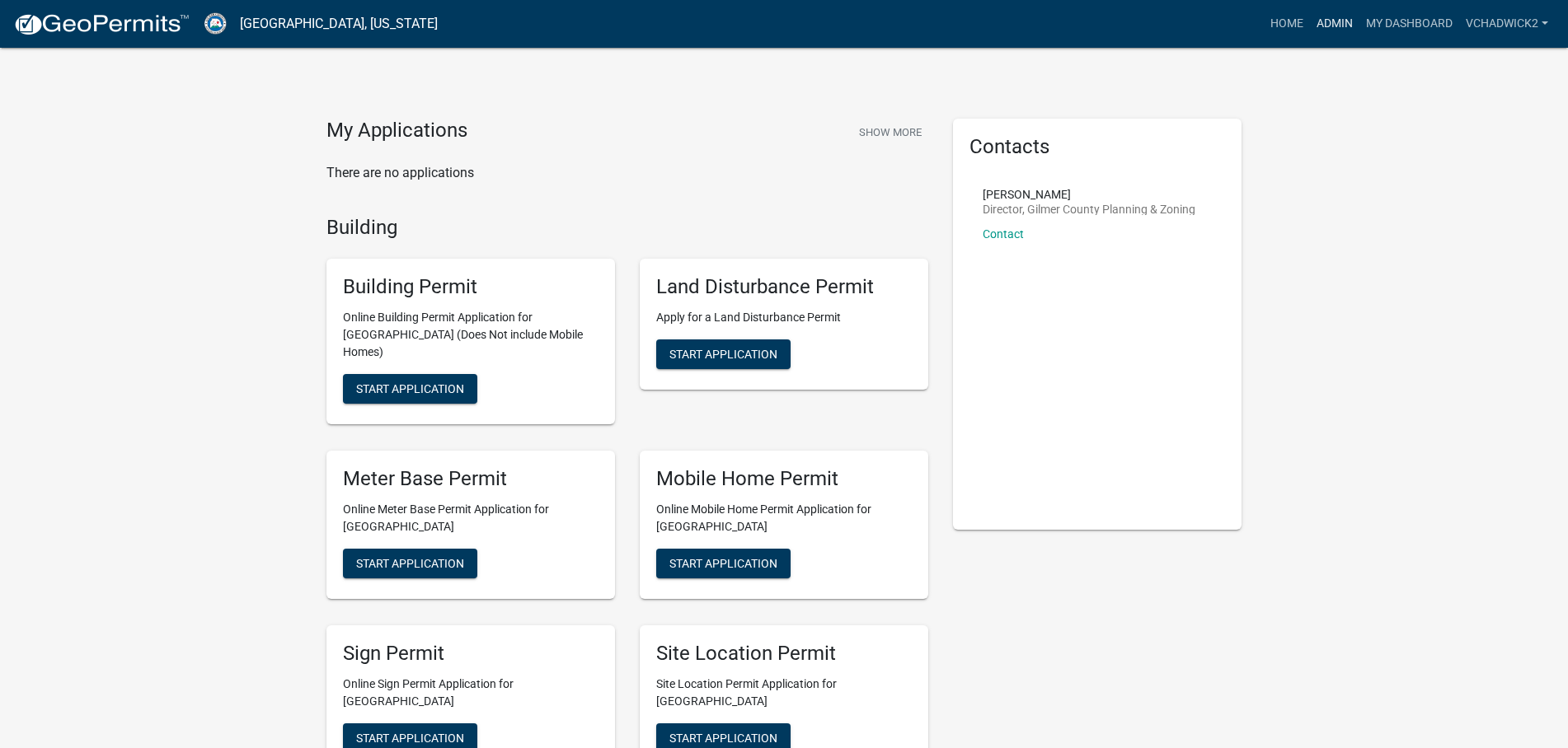
click at [1319, 27] on link "Admin" at bounding box center [1334, 24] width 49 height 32
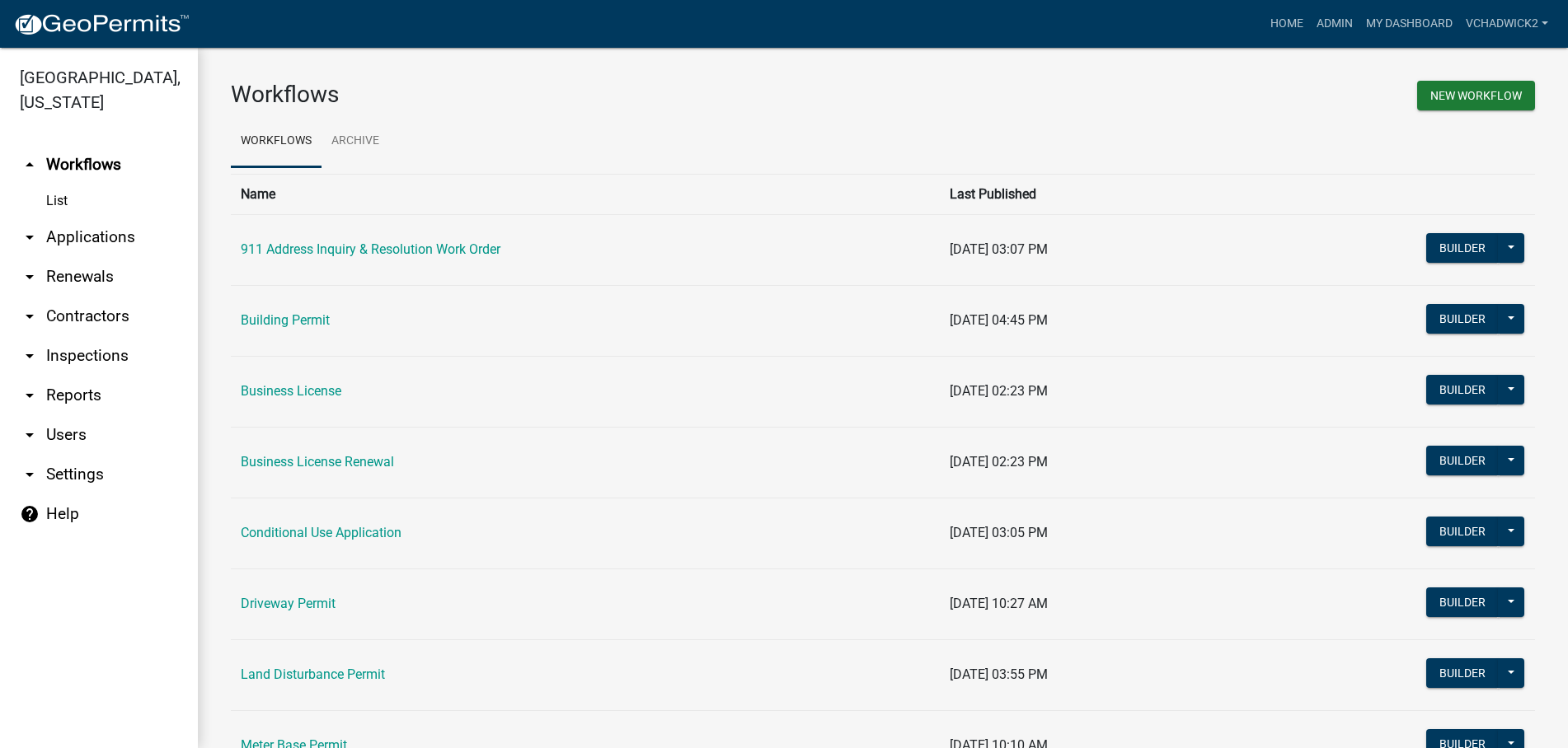
click at [79, 233] on link "arrow_drop_down Applications" at bounding box center [99, 237] width 198 height 39
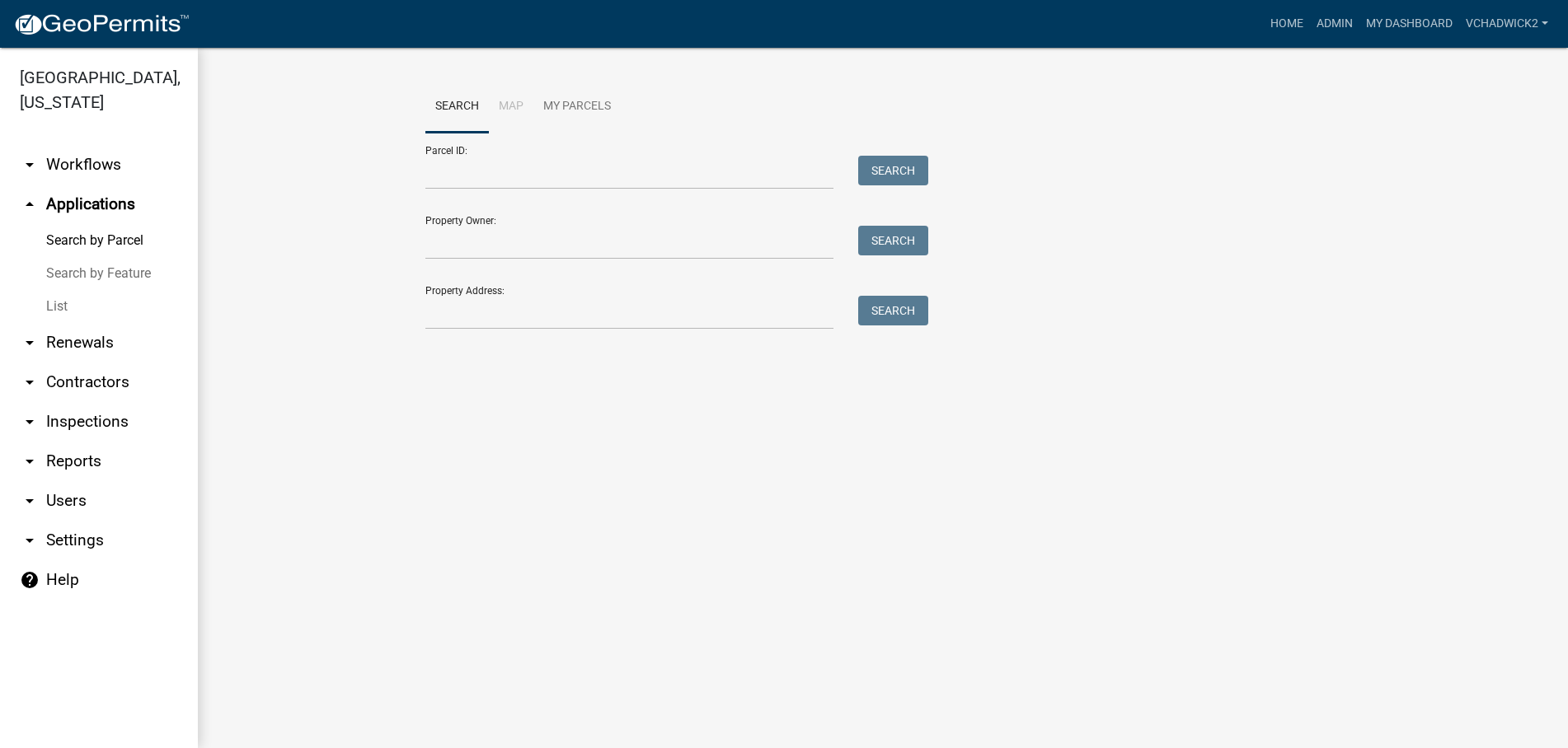
click at [56, 305] on link "List" at bounding box center [99, 306] width 198 height 33
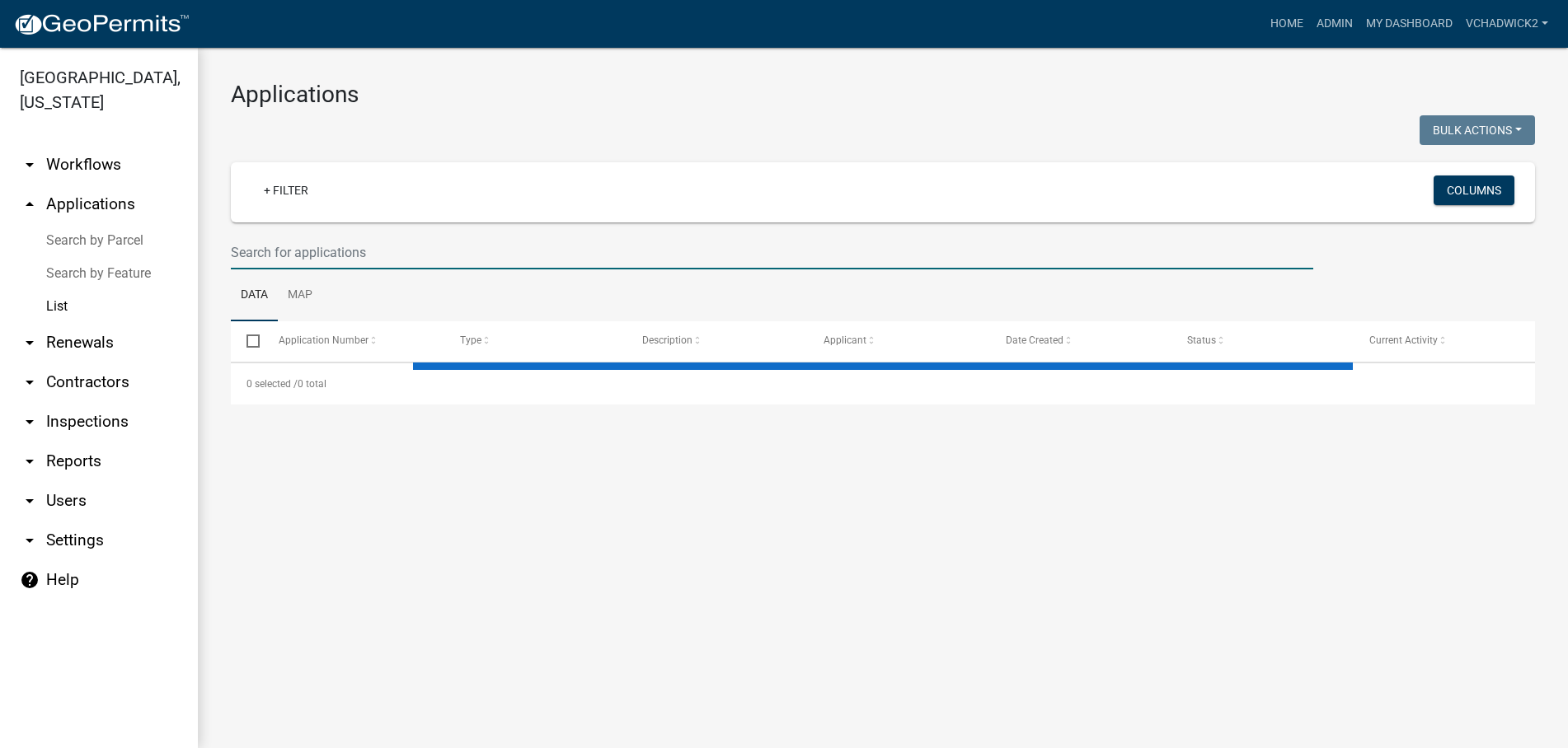
click at [393, 249] on input "text" at bounding box center [772, 252] width 1083 height 33
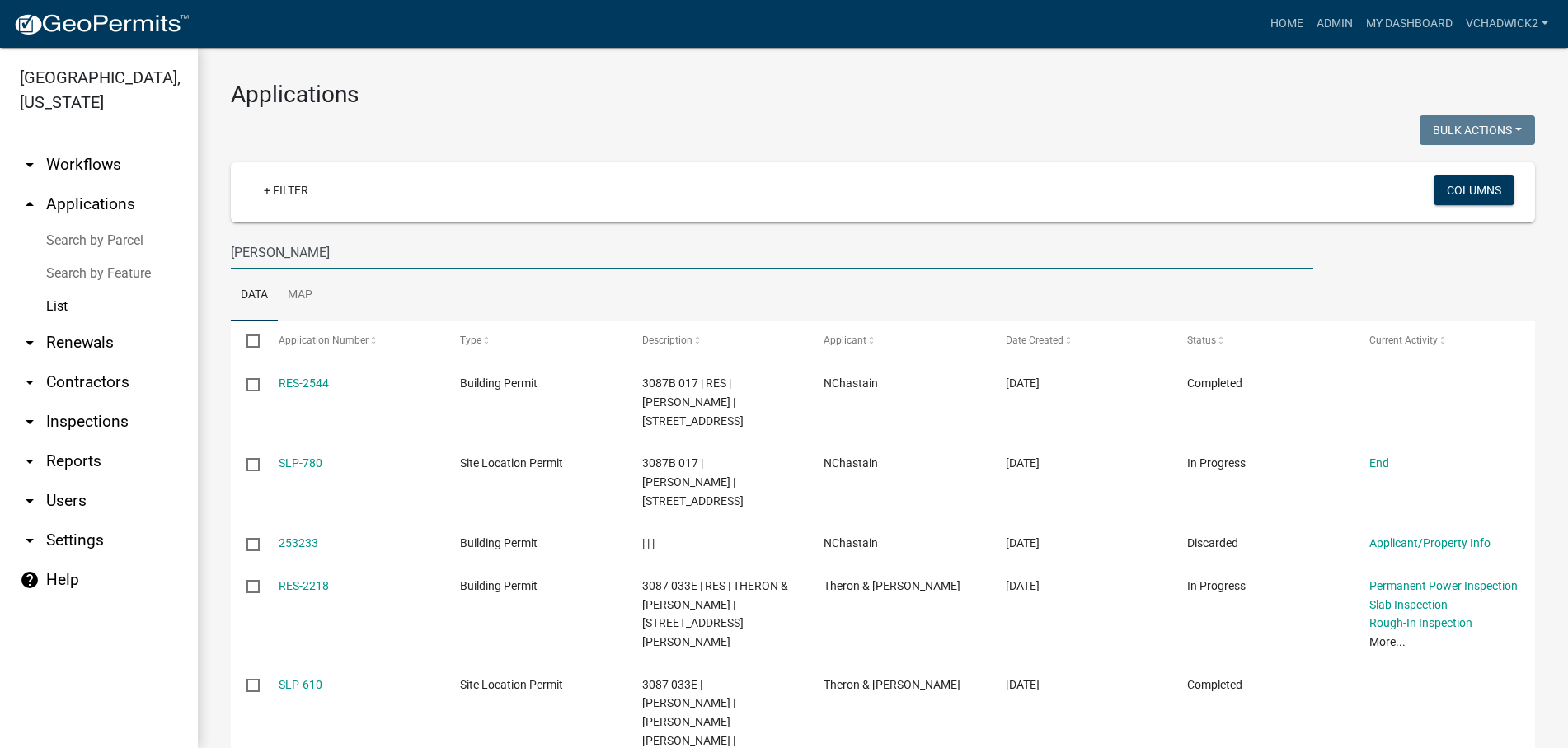
type input "[PERSON_NAME]"
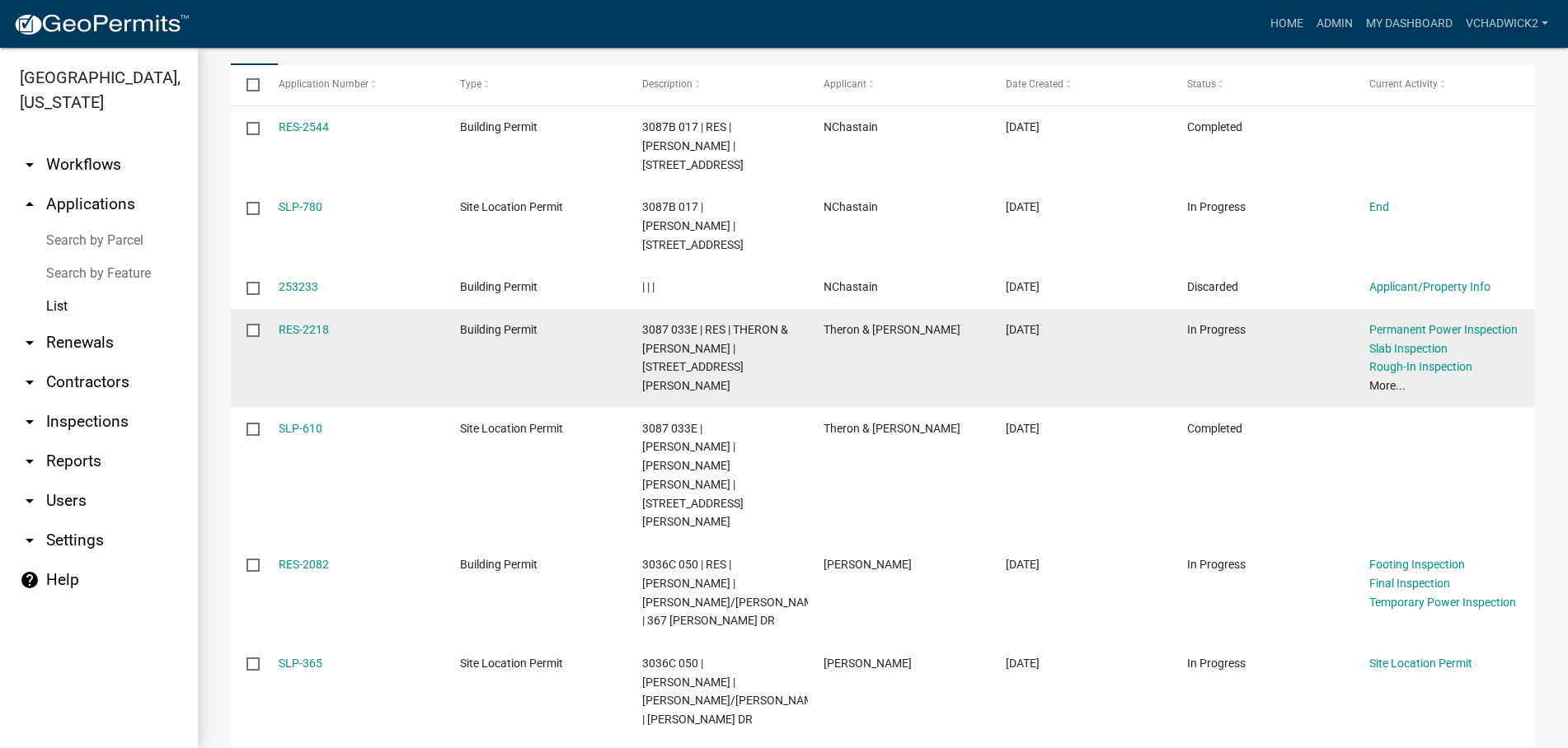
scroll to position [282, 0]
